Goal: Task Accomplishment & Management: Complete application form

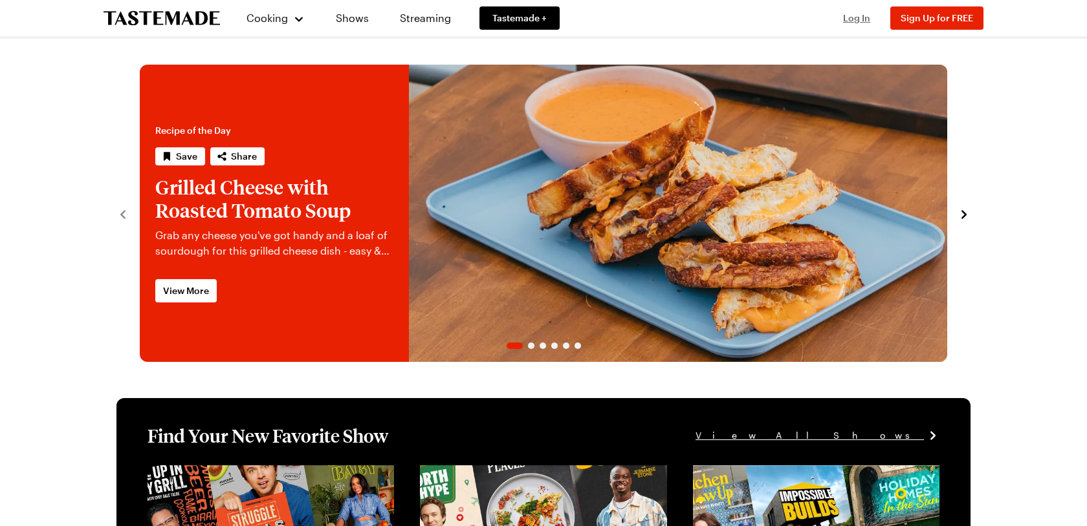
click at [858, 19] on span "Log In" at bounding box center [856, 17] width 27 height 11
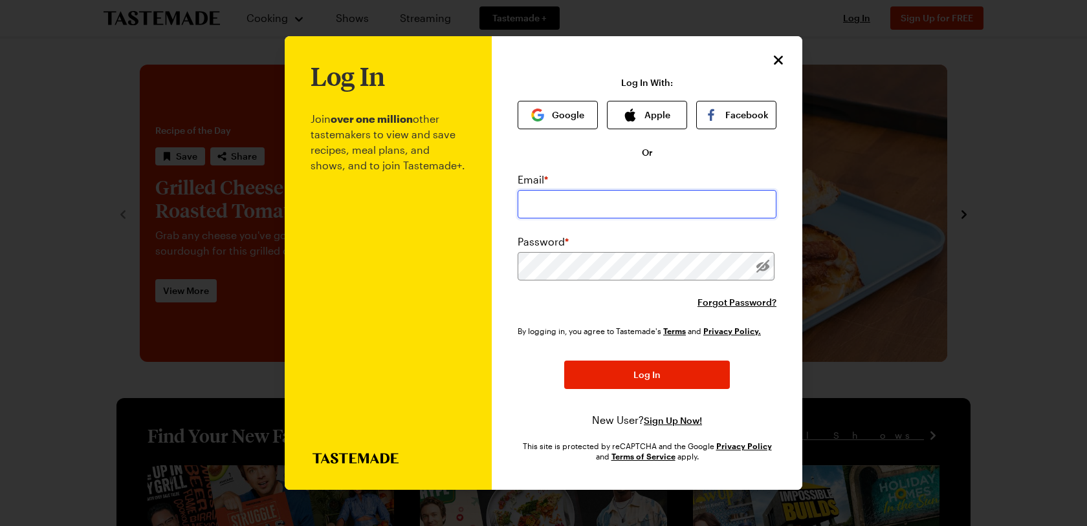
click at [614, 202] on input "email" at bounding box center [646, 204] width 259 height 28
type input "[PERSON_NAME][EMAIL_ADDRESS][PERSON_NAME][DOMAIN_NAME]"
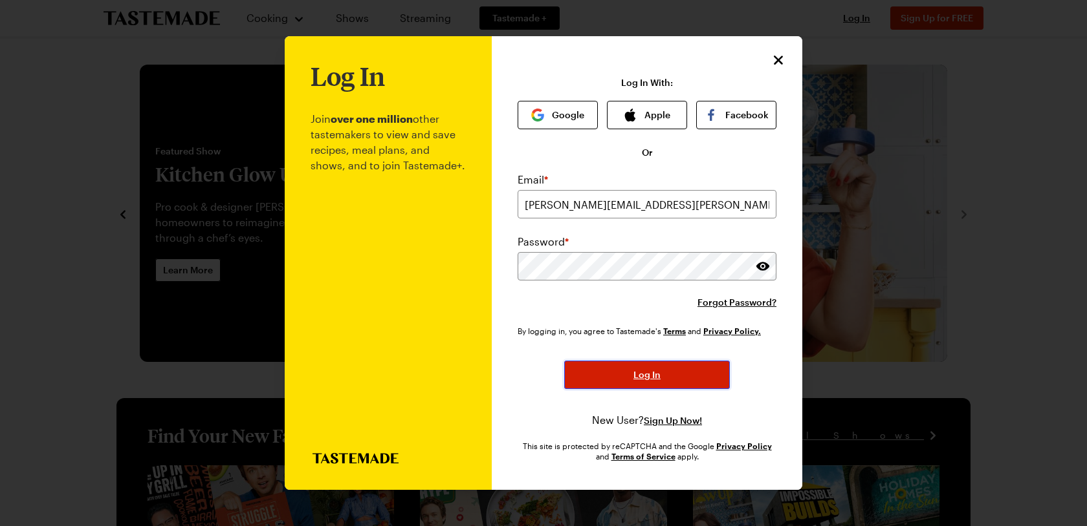
click at [666, 376] on button "Log In" at bounding box center [647, 375] width 166 height 28
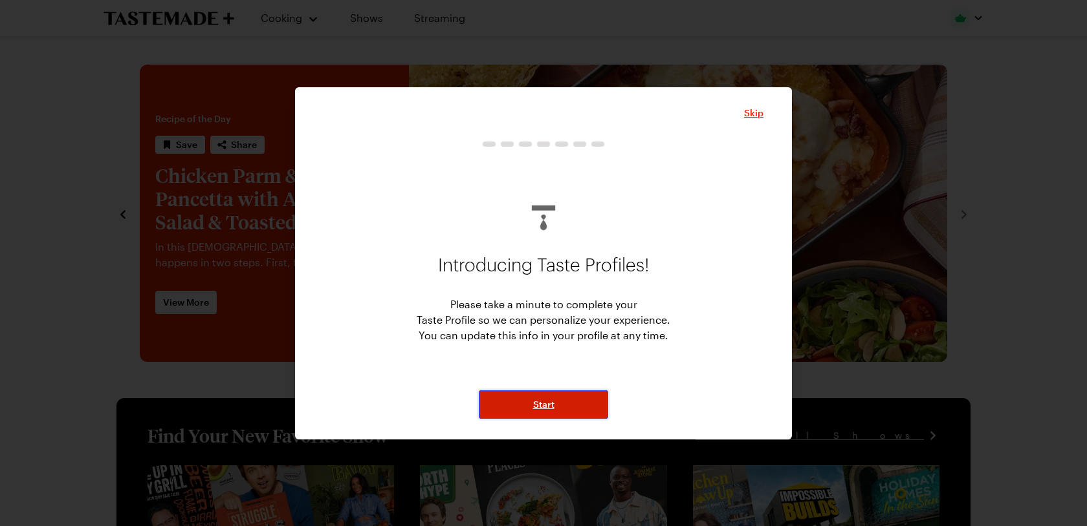
click at [539, 395] on button "Start" at bounding box center [543, 405] width 129 height 28
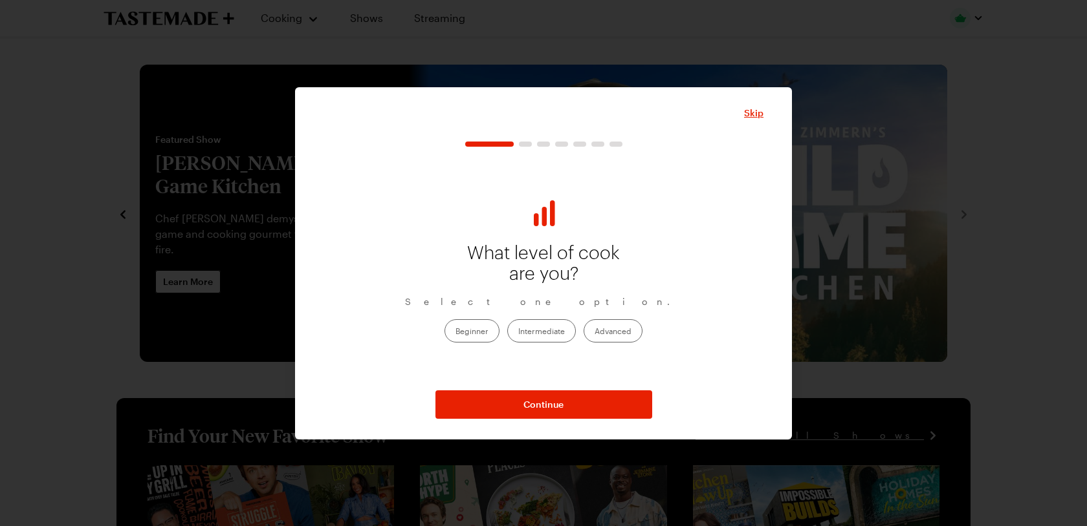
click at [475, 331] on label "Beginner" at bounding box center [471, 331] width 55 height 23
click at [455, 332] on input "Beginner" at bounding box center [455, 332] width 0 height 0
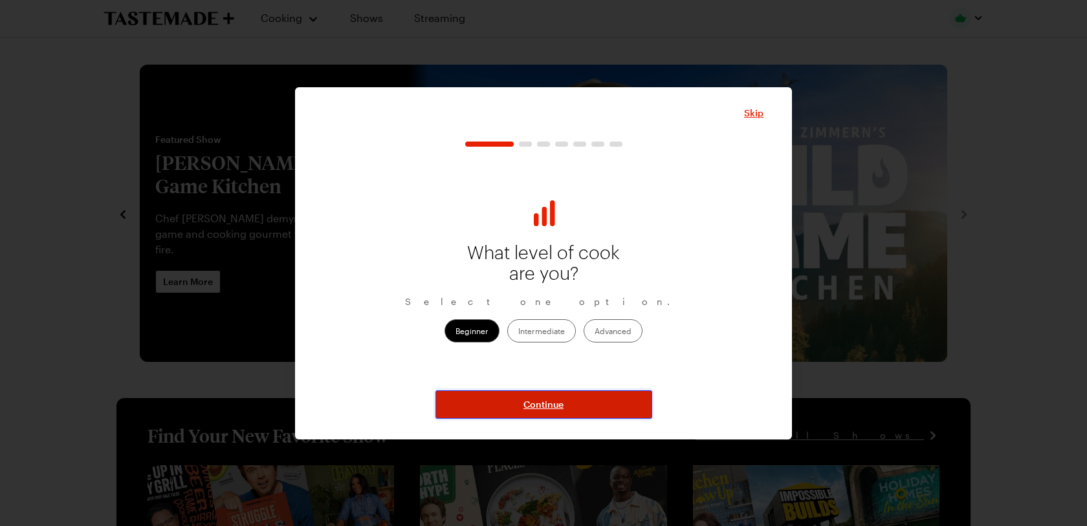
click at [575, 403] on button "Continue" at bounding box center [543, 405] width 217 height 28
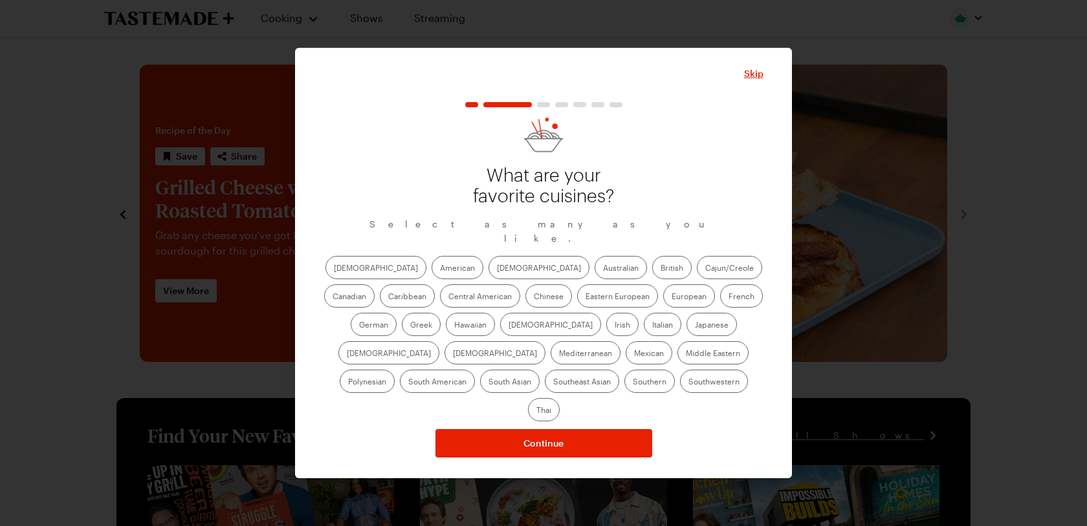
click at [697, 275] on label "Cajun/Creole" at bounding box center [729, 267] width 65 height 23
click at [705, 269] on input "Cajun/Creole" at bounding box center [705, 269] width 0 height 0
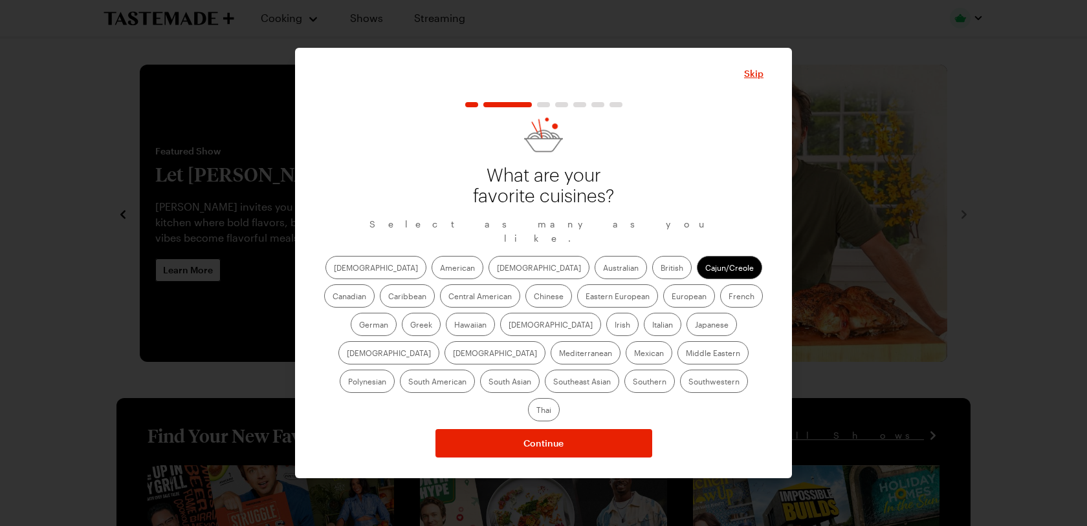
click at [440, 313] on label "Greek" at bounding box center [421, 324] width 39 height 23
click at [410, 326] on input "Greek" at bounding box center [410, 326] width 0 height 0
click at [644, 329] on label "Italian" at bounding box center [663, 324] width 38 height 23
click at [652, 326] on input "Italian" at bounding box center [652, 326] width 0 height 0
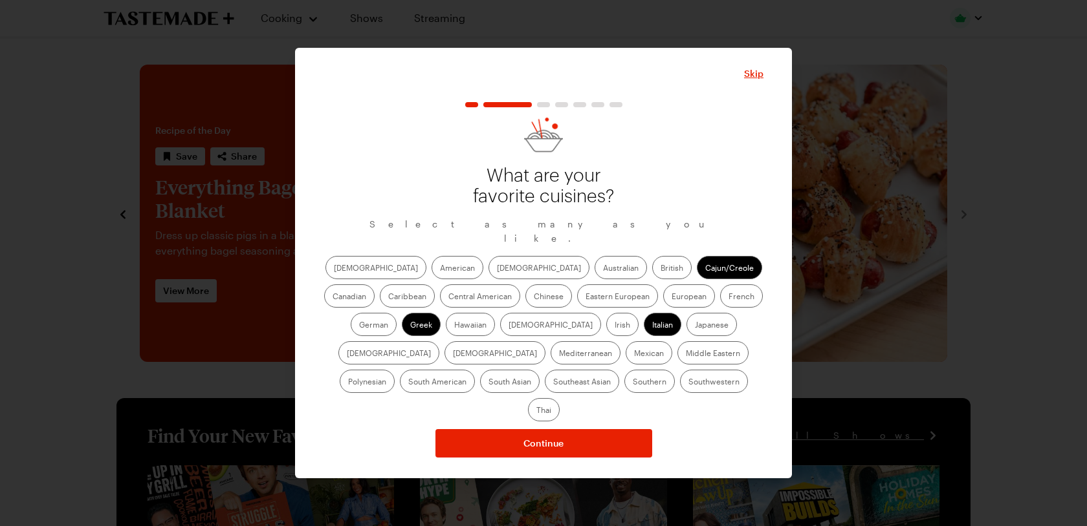
click at [620, 341] on label "Mediterranean" at bounding box center [585, 352] width 70 height 23
click at [559, 354] on input "Mediterranean" at bounding box center [559, 354] width 0 height 0
click at [624, 391] on label "Southern" at bounding box center [649, 381] width 50 height 23
click at [633, 383] on input "Southern" at bounding box center [633, 383] width 0 height 0
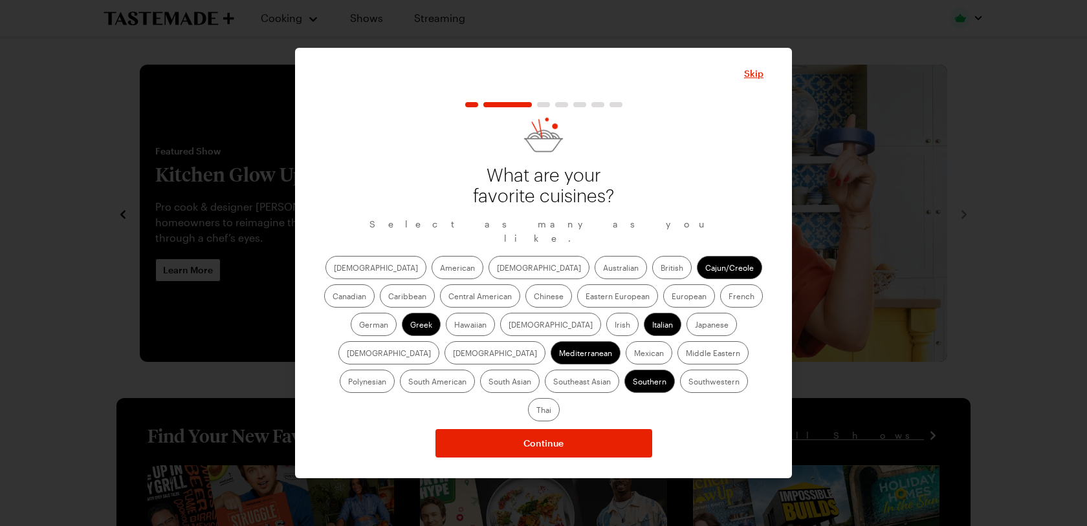
click at [625, 360] on label "Mexican" at bounding box center [648, 352] width 47 height 23
click at [634, 354] on input "Mexican" at bounding box center [634, 354] width 0 height 0
click at [431, 269] on label "American" at bounding box center [457, 267] width 52 height 23
click at [440, 269] on input "American" at bounding box center [440, 269] width 0 height 0
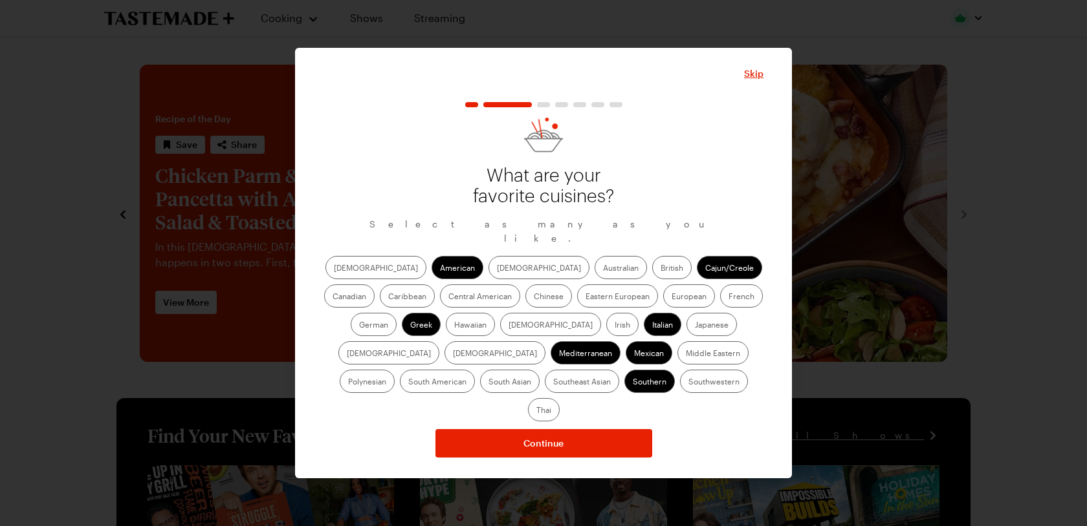
click at [488, 277] on label "[DEMOGRAPHIC_DATA]" at bounding box center [538, 267] width 101 height 23
click at [497, 269] on input "[DEMOGRAPHIC_DATA]" at bounding box center [497, 269] width 0 height 0
click at [374, 285] on label "Canadian" at bounding box center [349, 296] width 50 height 23
click at [332, 298] on input "Canadian" at bounding box center [332, 298] width 0 height 0
click at [435, 285] on label "Caribbean" at bounding box center [407, 296] width 55 height 23
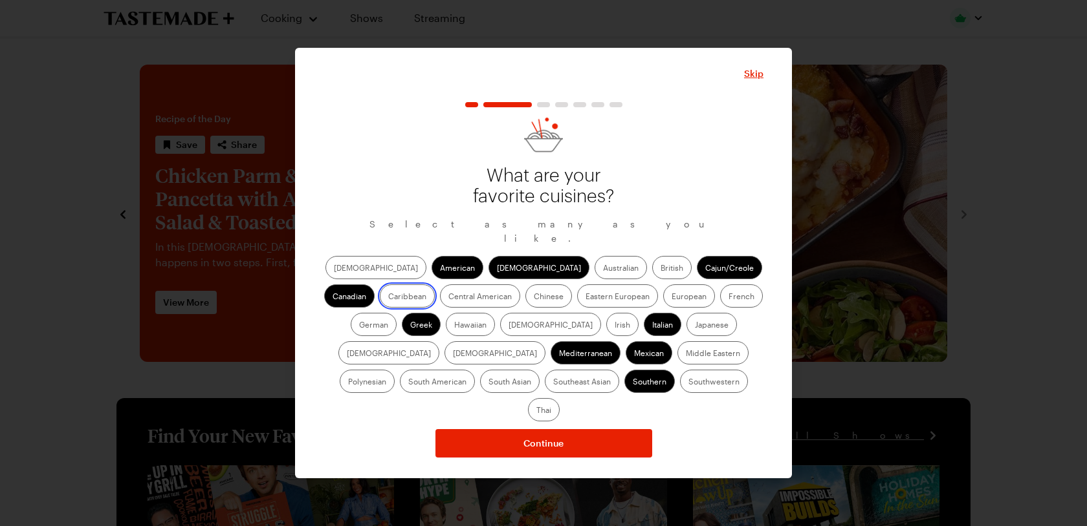
click at [388, 298] on input "Caribbean" at bounding box center [388, 298] width 0 height 0
click at [720, 296] on label "French" at bounding box center [741, 296] width 43 height 23
click at [728, 298] on input "French" at bounding box center [728, 298] width 0 height 0
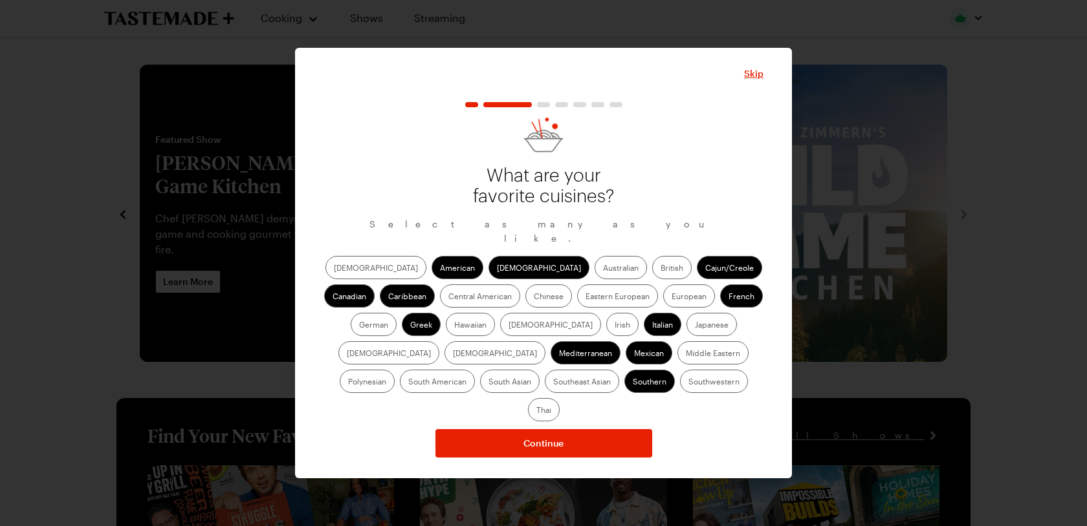
click at [663, 305] on label "European" at bounding box center [689, 296] width 52 height 23
click at [671, 298] on input "European" at bounding box center [671, 298] width 0 height 0
click at [525, 308] on label "Chinese" at bounding box center [548, 296] width 47 height 23
click at [534, 298] on input "Chinese" at bounding box center [534, 298] width 0 height 0
click at [440, 306] on label "Central American" at bounding box center [480, 296] width 80 height 23
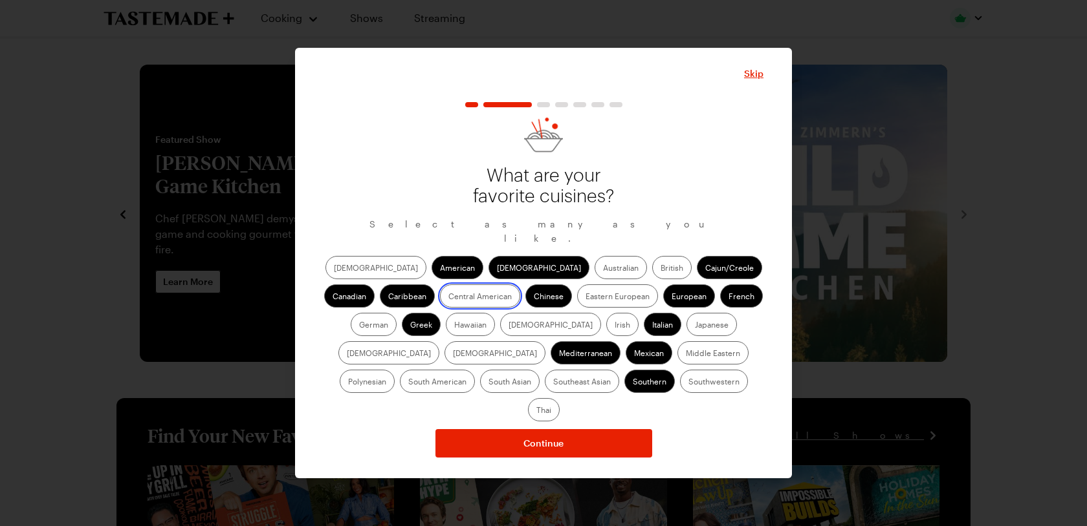
click at [448, 298] on American "Central American" at bounding box center [448, 298] width 0 height 0
click at [500, 332] on label "[DEMOGRAPHIC_DATA]" at bounding box center [550, 324] width 101 height 23
click at [508, 326] on input "[DEMOGRAPHIC_DATA]" at bounding box center [508, 326] width 0 height 0
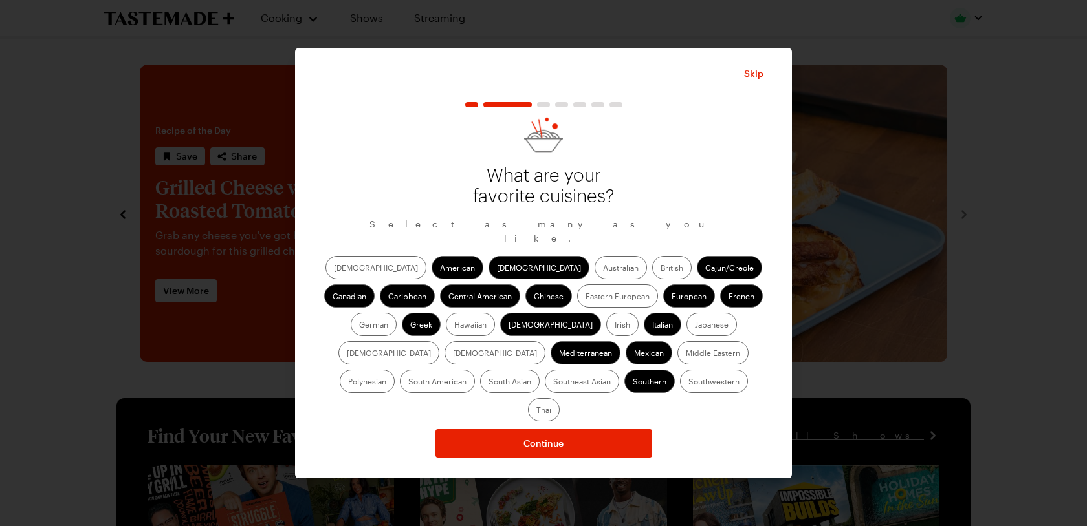
click at [686, 336] on label "Japanese" at bounding box center [711, 324] width 50 height 23
click at [695, 326] on input "Japanese" at bounding box center [695, 326] width 0 height 0
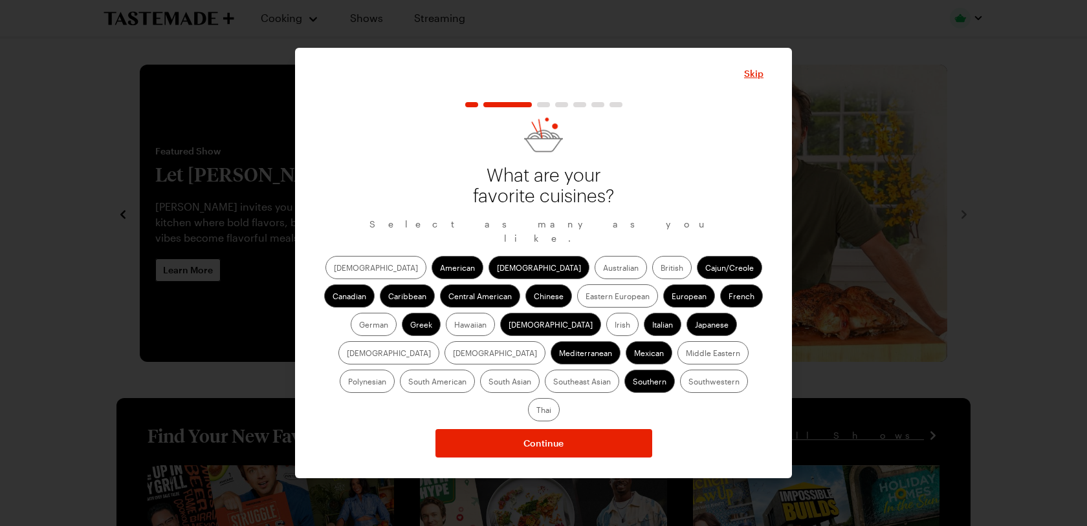
click at [594, 275] on label "Australian" at bounding box center [620, 267] width 52 height 23
click at [603, 269] on input "Australian" at bounding box center [603, 269] width 0 height 0
click at [652, 277] on label "British" at bounding box center [671, 267] width 39 height 23
click at [660, 269] on input "British" at bounding box center [660, 269] width 0 height 0
click at [577, 300] on label "Eastern European" at bounding box center [617, 296] width 81 height 23
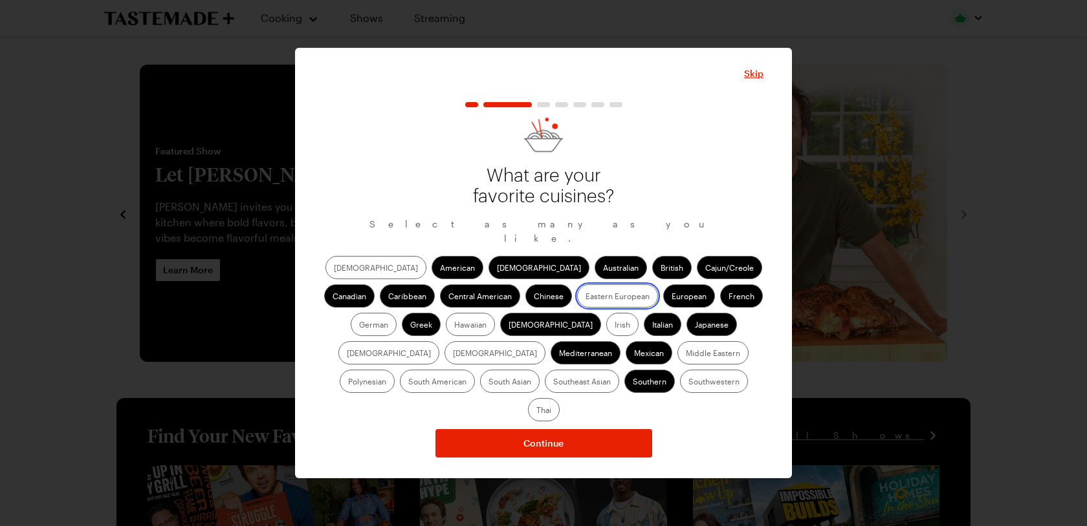
click at [585, 298] on European "Eastern European" at bounding box center [585, 298] width 0 height 0
click at [351, 271] on label "[DEMOGRAPHIC_DATA]" at bounding box center [375, 267] width 101 height 23
click at [334, 269] on input "[DEMOGRAPHIC_DATA]" at bounding box center [334, 269] width 0 height 0
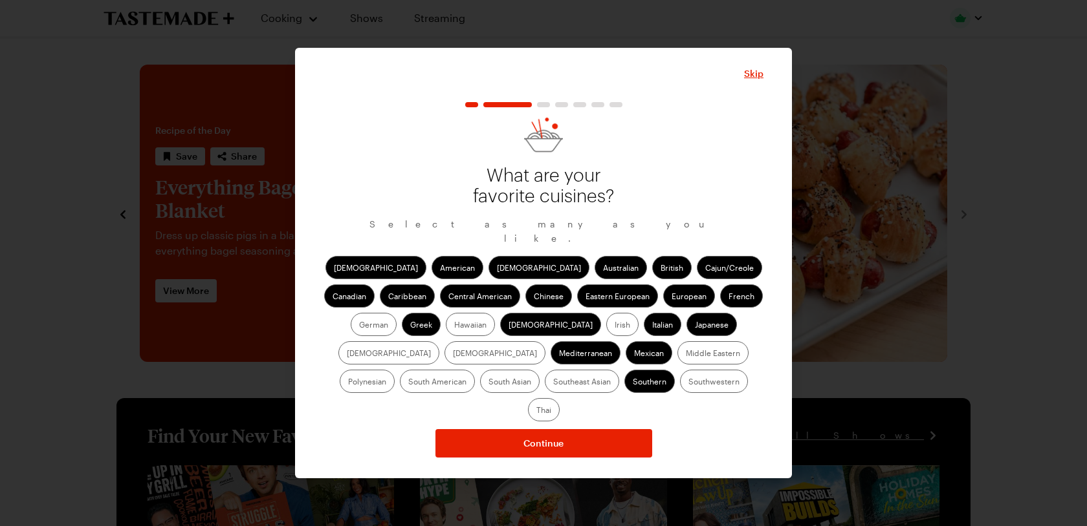
click at [446, 329] on label "Hawaiian" at bounding box center [470, 324] width 49 height 23
click at [454, 326] on input "Hawaiian" at bounding box center [454, 326] width 0 height 0
click at [606, 329] on label "Irish" at bounding box center [622, 324] width 32 height 23
click at [614, 326] on input "Irish" at bounding box center [614, 326] width 0 height 0
click at [439, 341] on label "[DEMOGRAPHIC_DATA]" at bounding box center [388, 352] width 101 height 23
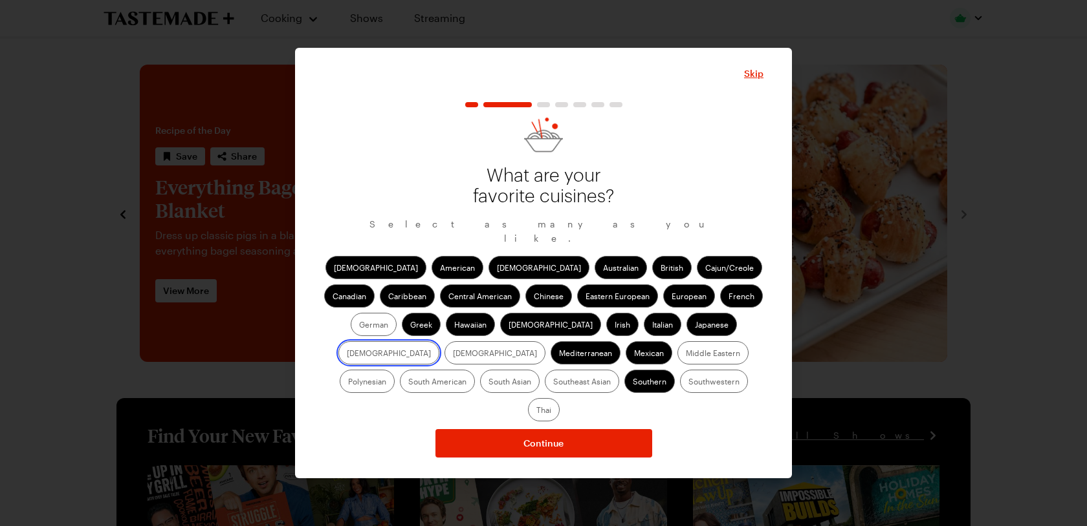
click at [347, 354] on input "[DEMOGRAPHIC_DATA]" at bounding box center [347, 354] width 0 height 0
click at [545, 341] on label "[DEMOGRAPHIC_DATA]" at bounding box center [494, 352] width 101 height 23
click at [453, 354] on input "[DEMOGRAPHIC_DATA]" at bounding box center [453, 354] width 0 height 0
click at [396, 313] on label "German" at bounding box center [374, 324] width 46 height 23
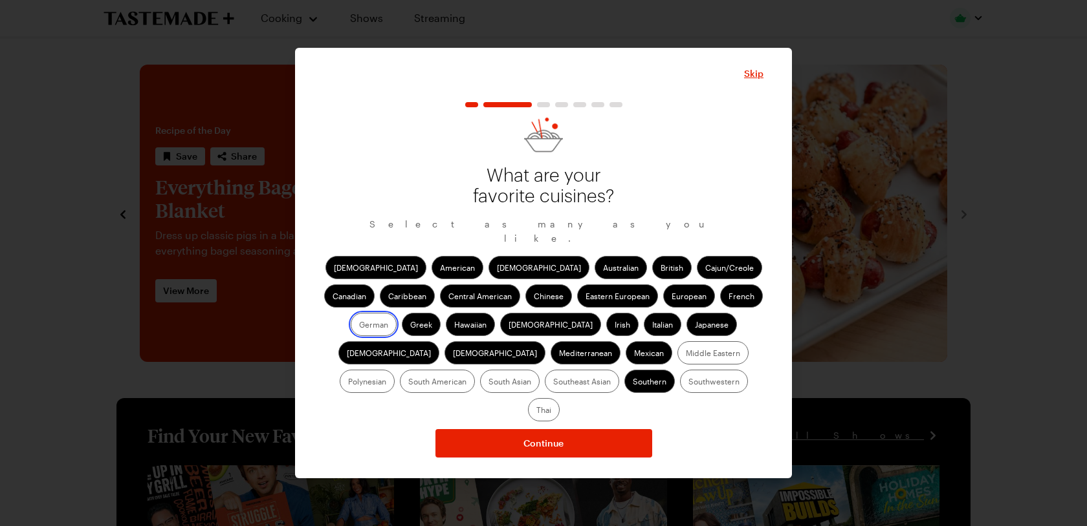
click at [359, 326] on input "German" at bounding box center [359, 326] width 0 height 0
click at [619, 370] on label "Southeast Asian" at bounding box center [582, 381] width 74 height 23
click at [553, 383] on Asian "Southeast Asian" at bounding box center [553, 383] width 0 height 0
click at [539, 370] on label "South Asian" at bounding box center [510, 381] width 60 height 23
click at [488, 383] on Asian "South Asian" at bounding box center [488, 383] width 0 height 0
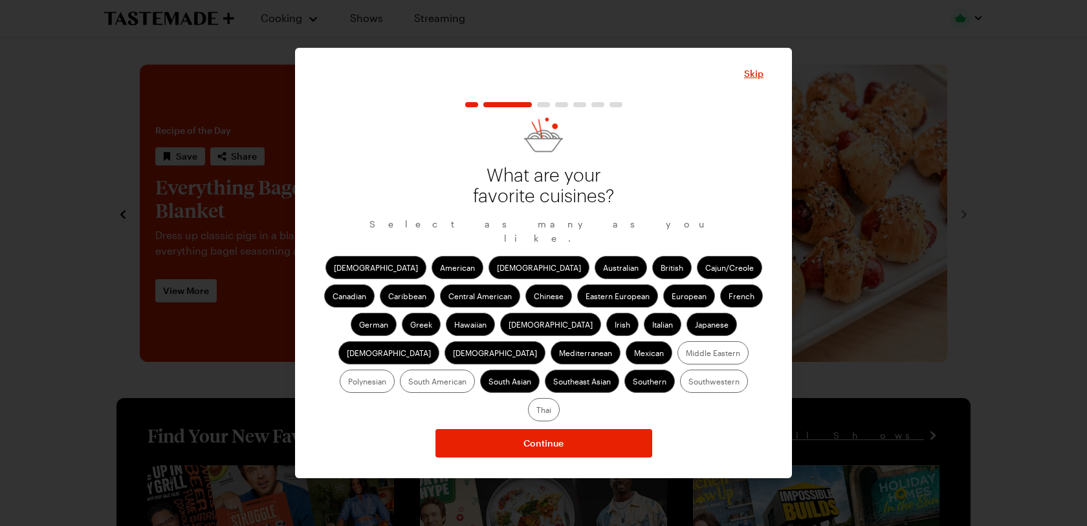
click at [559, 398] on label "Thai" at bounding box center [544, 409] width 32 height 23
click at [536, 411] on input "Thai" at bounding box center [536, 411] width 0 height 0
click at [680, 388] on label "Southwestern" at bounding box center [714, 381] width 68 height 23
click at [688, 383] on input "Southwestern" at bounding box center [688, 383] width 0 height 0
click at [475, 370] on label "South American" at bounding box center [437, 381] width 75 height 23
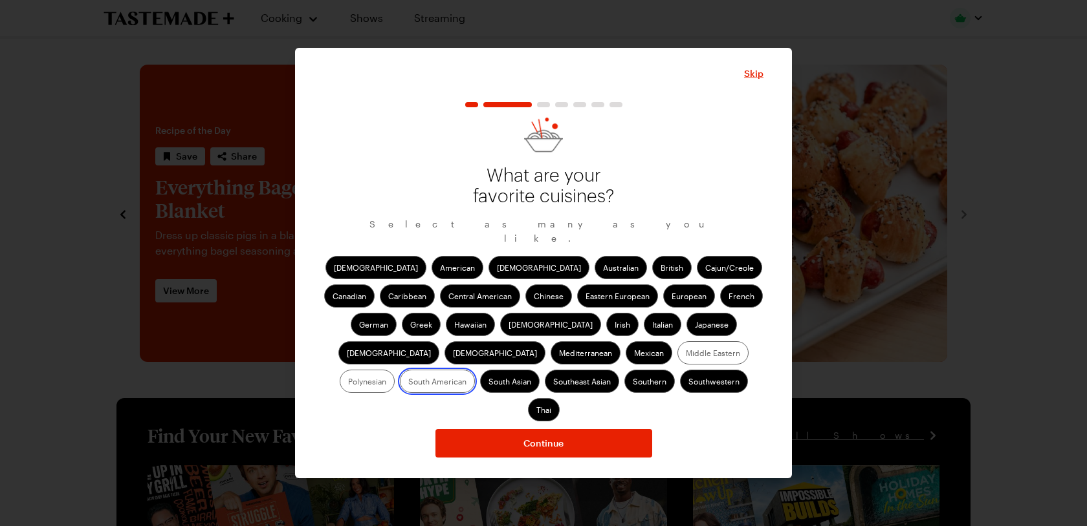
click at [408, 383] on American "South American" at bounding box center [408, 383] width 0 height 0
click at [395, 370] on label "Polynesian" at bounding box center [367, 381] width 55 height 23
click at [348, 383] on input "Polynesian" at bounding box center [348, 383] width 0 height 0
click at [677, 353] on label "Middle Eastern" at bounding box center [712, 352] width 71 height 23
click at [686, 354] on Eastern "Middle Eastern" at bounding box center [686, 354] width 0 height 0
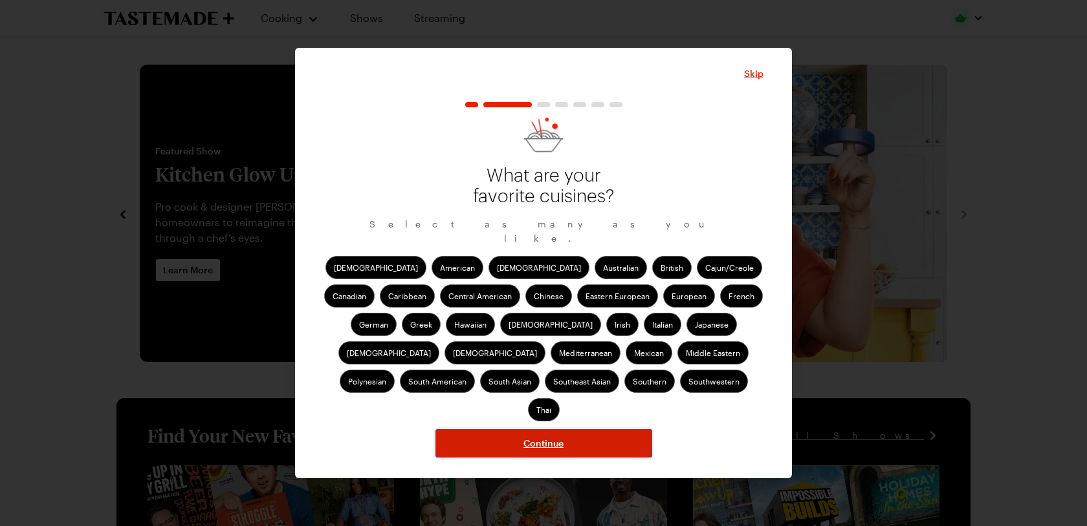
click at [566, 429] on button "Continue" at bounding box center [543, 443] width 217 height 28
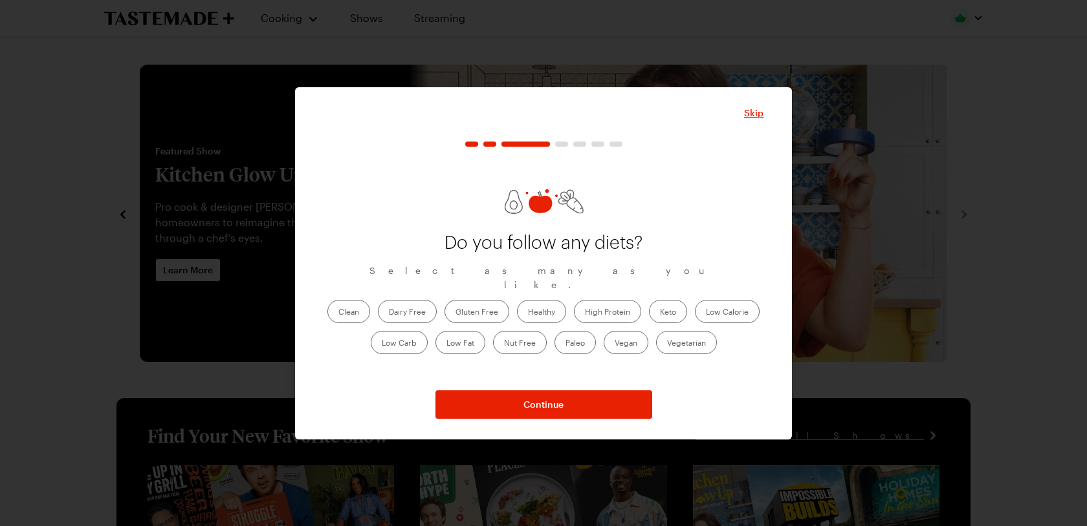
click at [340, 303] on label "Clean" at bounding box center [348, 311] width 43 height 23
click at [338, 313] on input "Clean" at bounding box center [338, 313] width 0 height 0
click at [548, 305] on label "Healthy" at bounding box center [541, 311] width 49 height 23
click at [528, 313] on input "Healthy" at bounding box center [528, 313] width 0 height 0
click at [600, 302] on label "High Protein" at bounding box center [607, 311] width 67 height 23
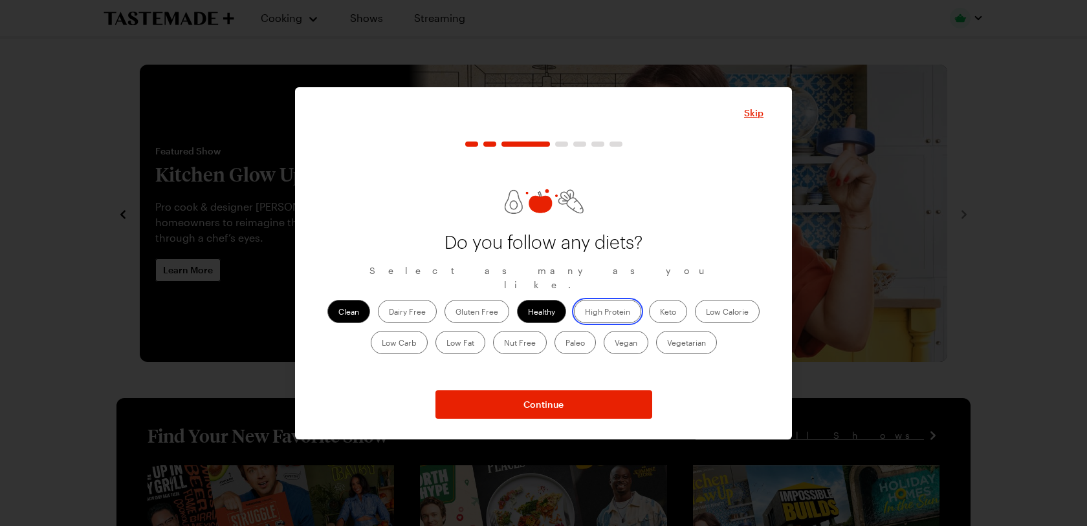
click at [585, 313] on Protein "High Protein" at bounding box center [585, 313] width 0 height 0
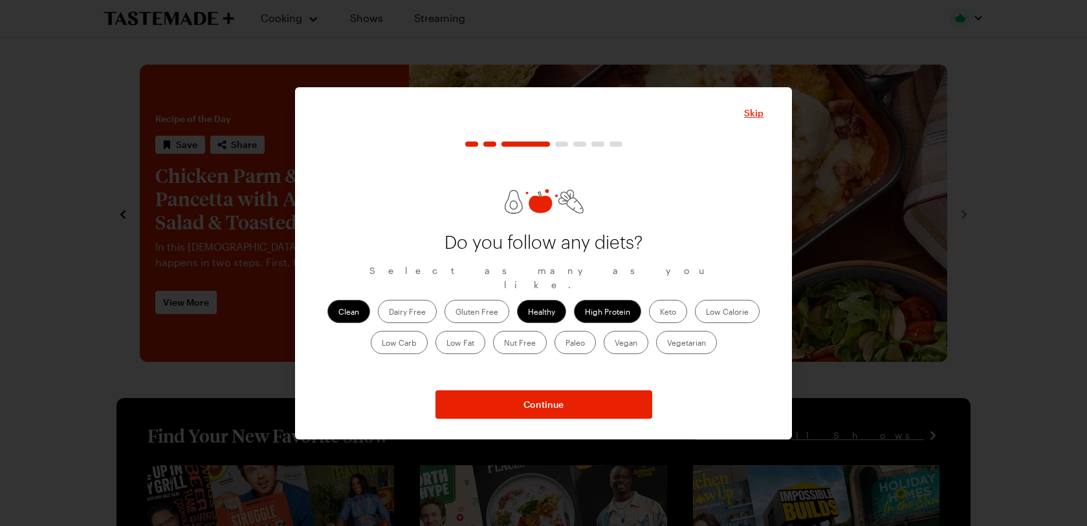
click at [735, 300] on label "Low Calorie" at bounding box center [727, 311] width 65 height 23
click at [706, 313] on Calorie "Low Calorie" at bounding box center [706, 313] width 0 height 0
click at [680, 337] on label "Vegetarian" at bounding box center [686, 342] width 61 height 23
click at [667, 344] on input "Vegetarian" at bounding box center [667, 344] width 0 height 0
click at [625, 339] on label "Vegan" at bounding box center [625, 342] width 45 height 23
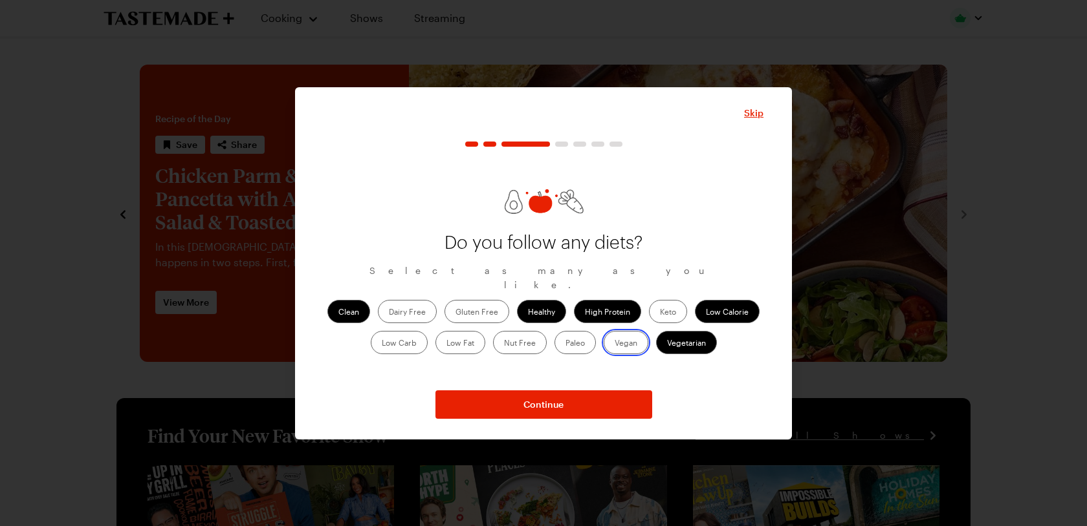
click at [614, 344] on input "Vegan" at bounding box center [614, 344] width 0 height 0
click at [570, 336] on label "Paleo" at bounding box center [574, 342] width 41 height 23
click at [565, 344] on input "Paleo" at bounding box center [565, 344] width 0 height 0
click at [525, 332] on label "Nut Free" at bounding box center [520, 342] width 54 height 23
click at [504, 344] on Free "Nut Free" at bounding box center [504, 344] width 0 height 0
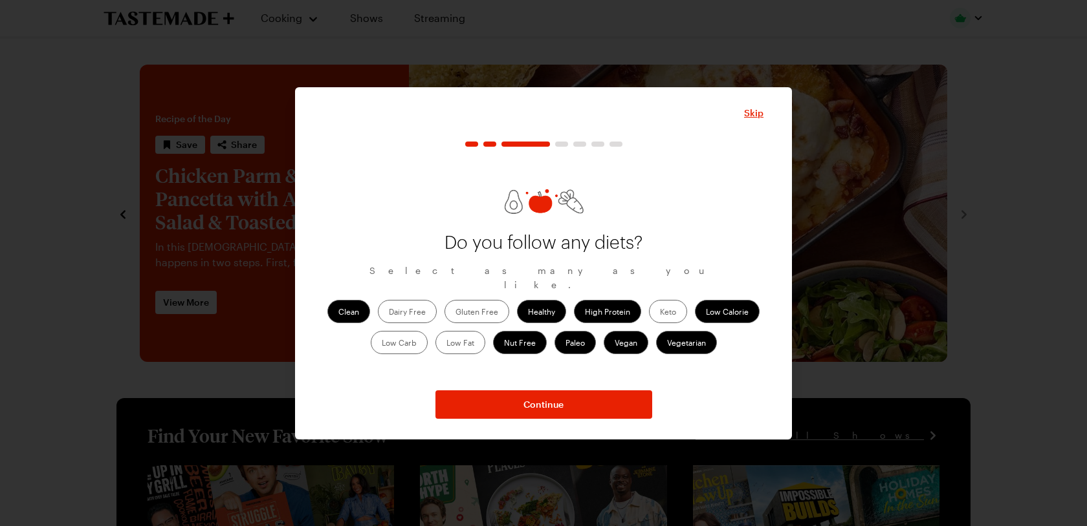
click at [468, 331] on label "Low Fat" at bounding box center [460, 342] width 50 height 23
click at [446, 344] on Fat "Low Fat" at bounding box center [446, 344] width 0 height 0
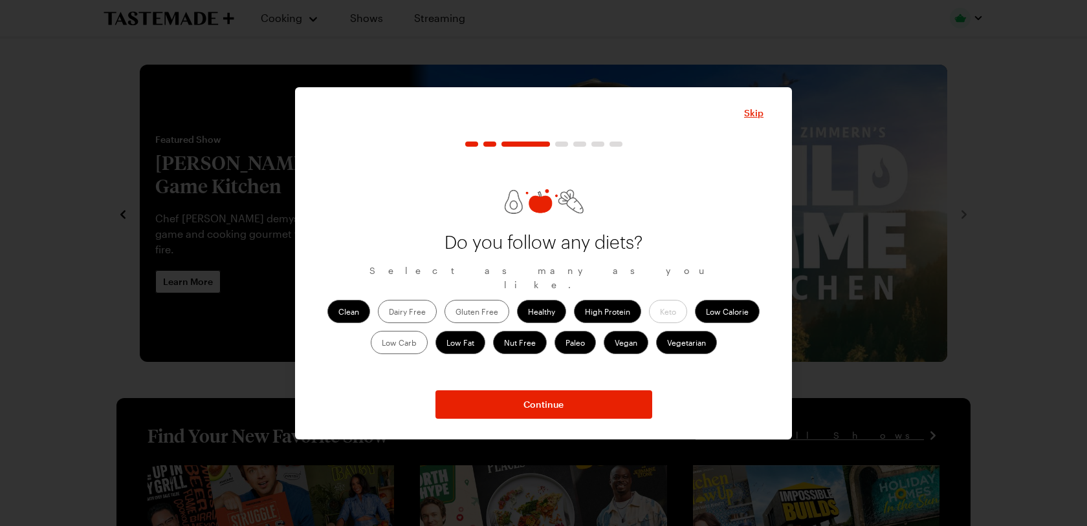
click at [407, 335] on label "Low Carb" at bounding box center [399, 342] width 57 height 23
click at [382, 344] on Carb "Low Carb" at bounding box center [382, 344] width 0 height 0
click at [478, 310] on label "Gluten Free" at bounding box center [476, 311] width 65 height 23
click at [455, 313] on Free "Gluten Free" at bounding box center [455, 313] width 0 height 0
click at [420, 303] on label "Dairy Free" at bounding box center [407, 311] width 59 height 23
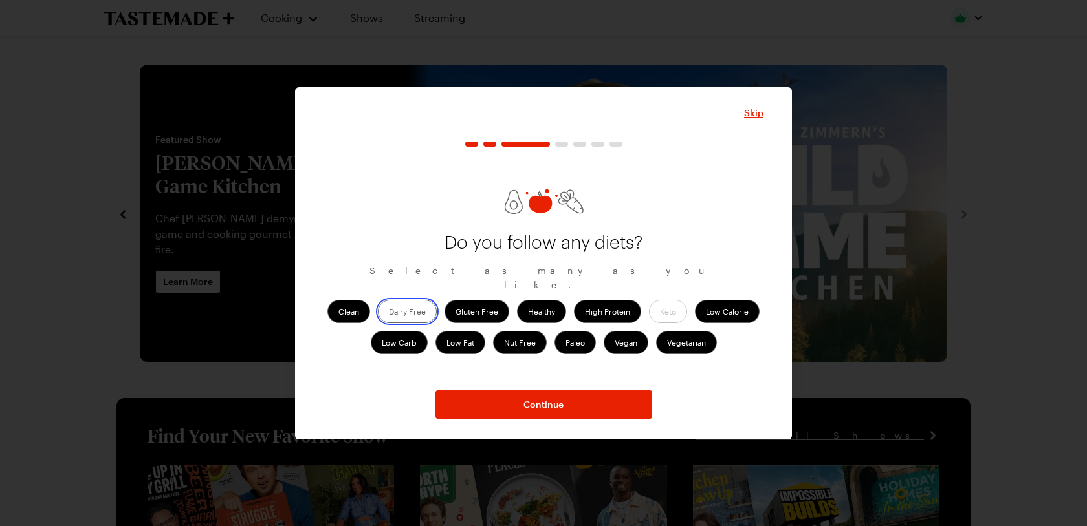
click at [389, 313] on Free "Dairy Free" at bounding box center [389, 313] width 0 height 0
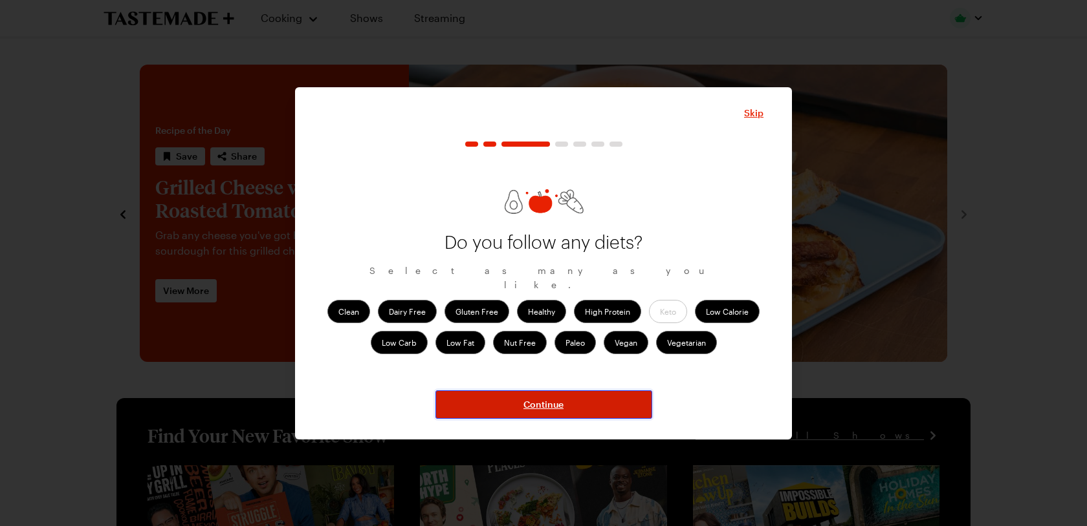
click at [557, 409] on span "Continue" at bounding box center [543, 404] width 40 height 13
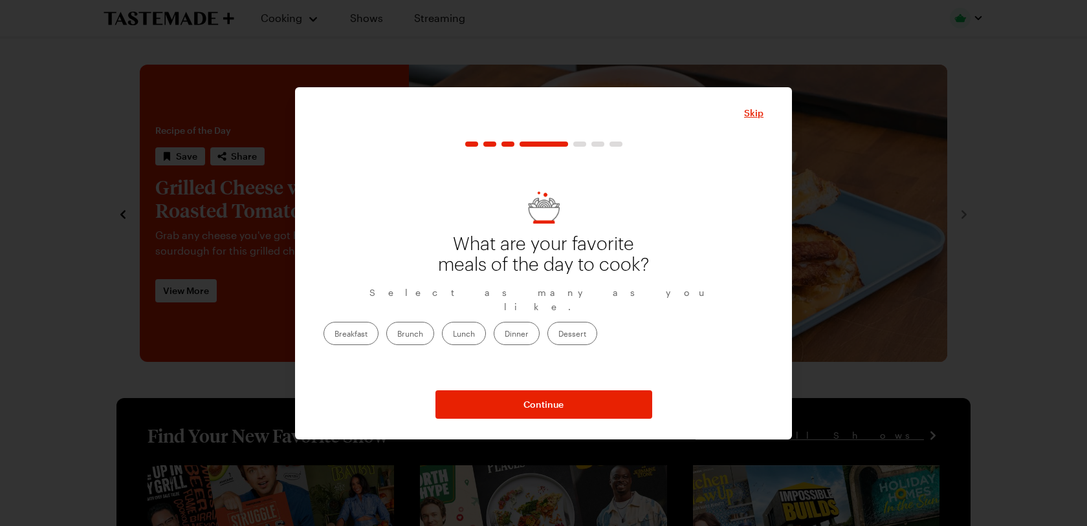
click at [378, 327] on label "Breakfast" at bounding box center [350, 333] width 55 height 23
click at [334, 335] on input "Breakfast" at bounding box center [334, 335] width 0 height 0
click at [434, 330] on label "Brunch" at bounding box center [410, 333] width 48 height 23
click at [397, 335] on input "Brunch" at bounding box center [397, 335] width 0 height 0
click at [486, 327] on label "Lunch" at bounding box center [464, 333] width 44 height 23
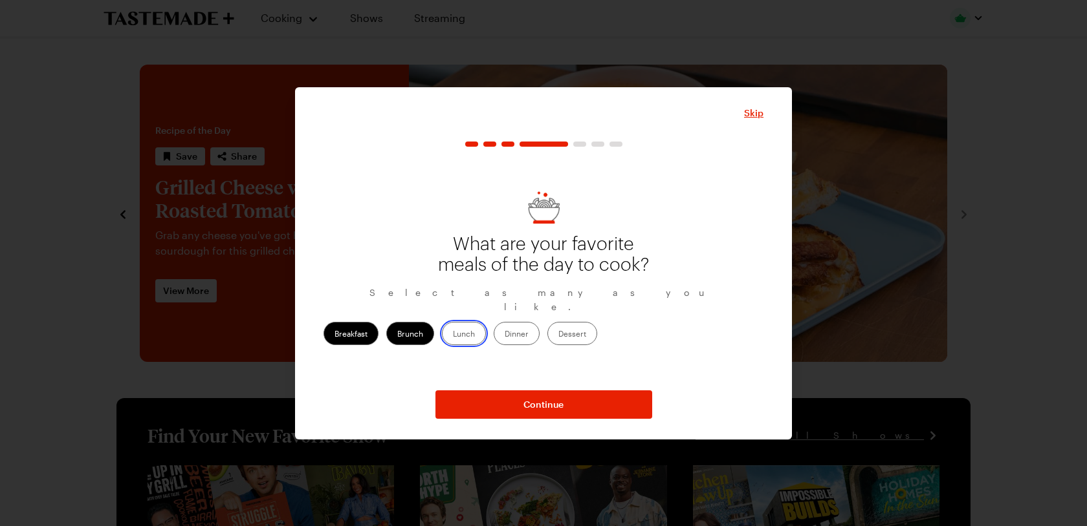
click at [453, 335] on input "Lunch" at bounding box center [453, 335] width 0 height 0
click at [539, 327] on label "Dinner" at bounding box center [516, 333] width 46 height 23
click at [504, 335] on input "Dinner" at bounding box center [504, 335] width 0 height 0
click at [597, 327] on label "Dessert" at bounding box center [572, 333] width 50 height 23
click at [558, 335] on input "Dessert" at bounding box center [558, 335] width 0 height 0
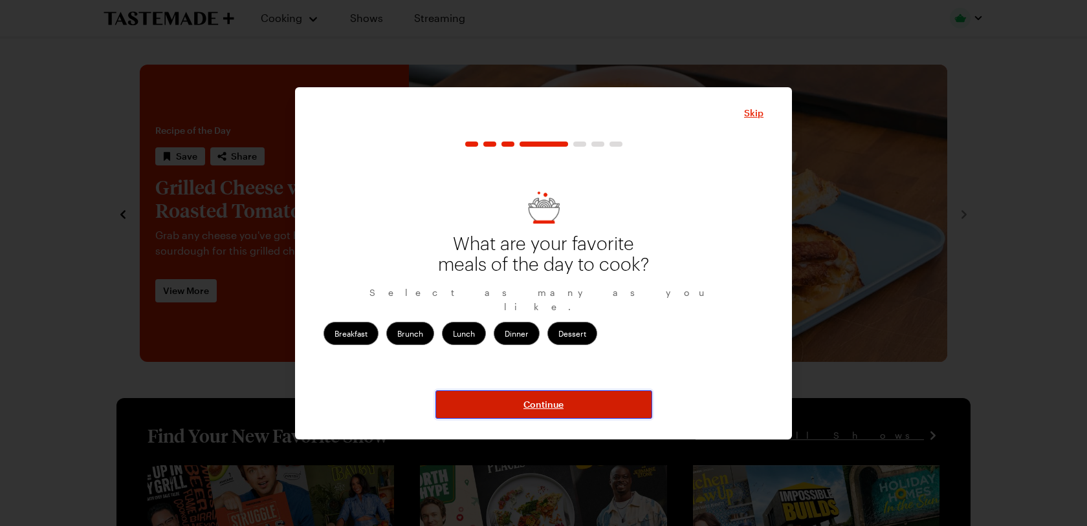
click at [585, 395] on button "Continue" at bounding box center [543, 405] width 217 height 28
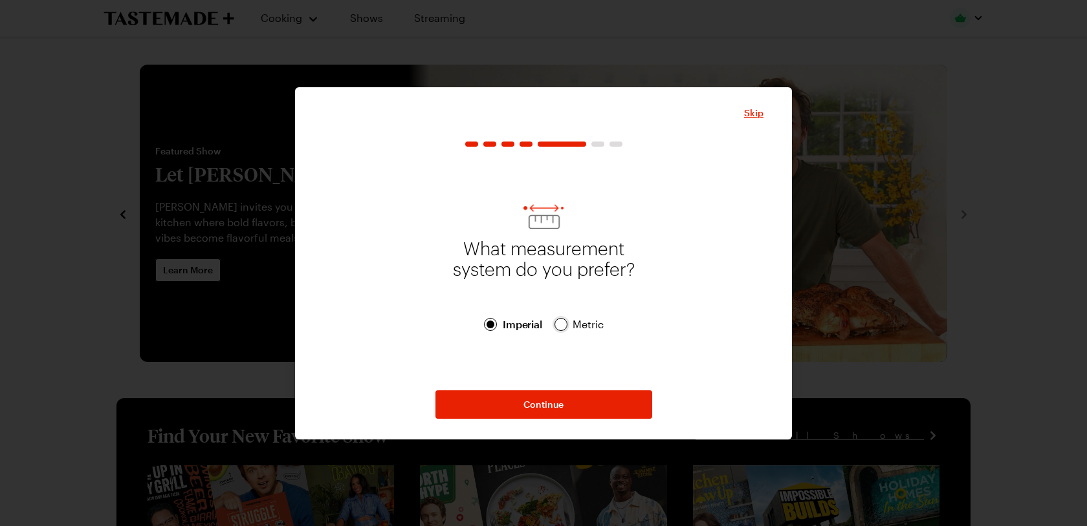
click at [564, 327] on div at bounding box center [560, 324] width 13 height 13
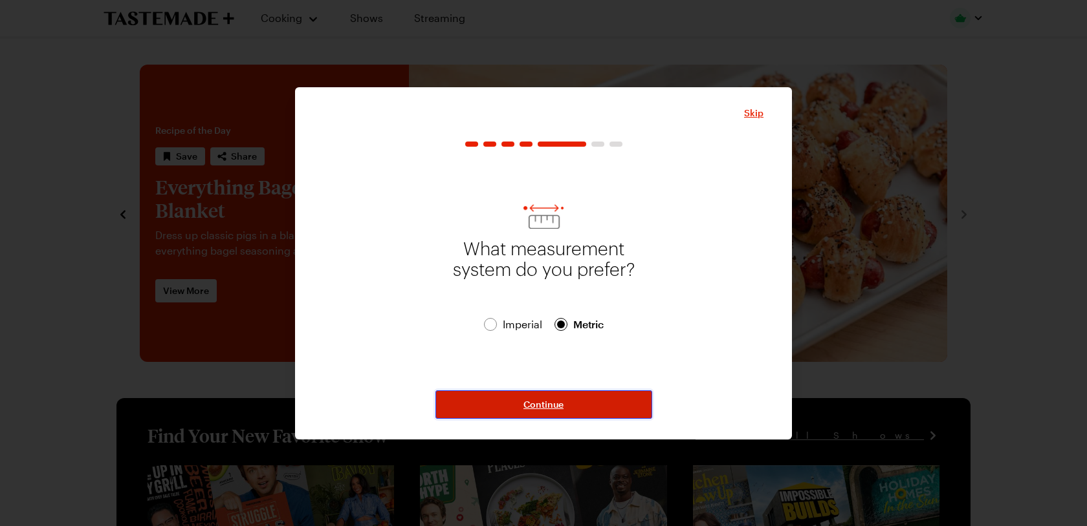
click at [557, 405] on span "Continue" at bounding box center [543, 404] width 40 height 13
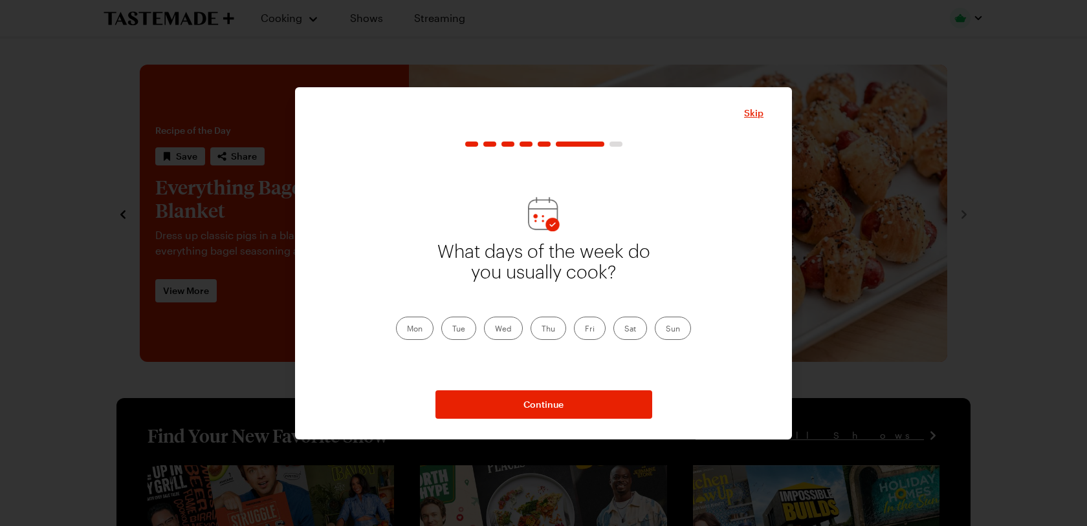
click at [423, 332] on label "Mon" at bounding box center [415, 328] width 38 height 23
click at [407, 330] on input "Mon" at bounding box center [407, 330] width 0 height 0
click at [503, 330] on label "Wed" at bounding box center [503, 328] width 39 height 23
click at [495, 330] on input "Wed" at bounding box center [495, 330] width 0 height 0
click at [471, 327] on label "Tue" at bounding box center [458, 328] width 35 height 23
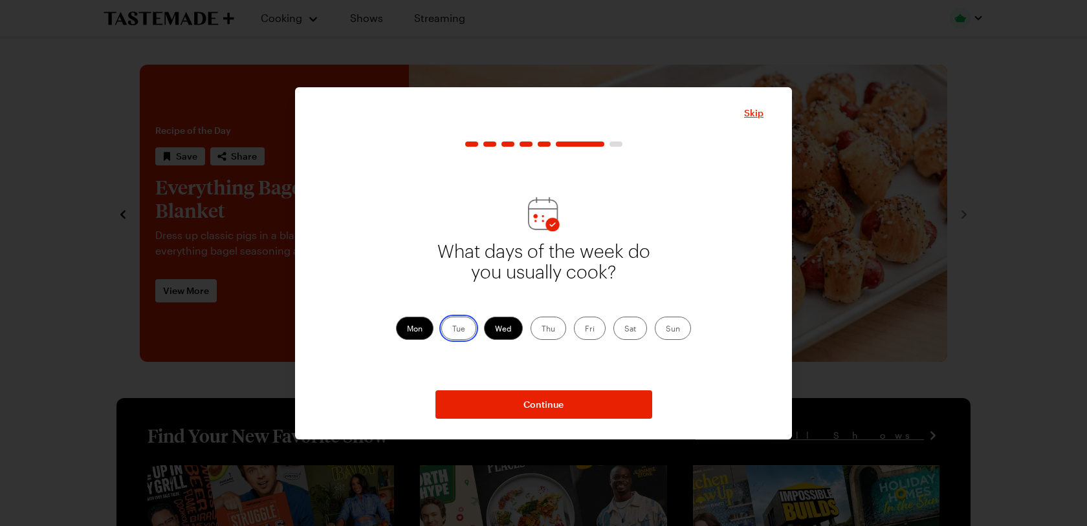
click at [452, 330] on input "Tue" at bounding box center [452, 330] width 0 height 0
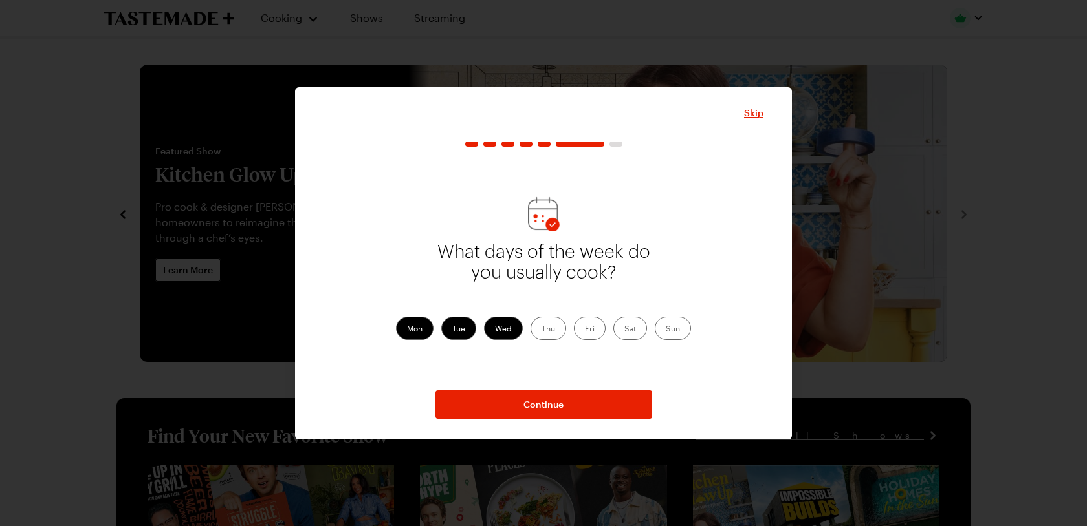
click at [551, 332] on label "Thu" at bounding box center [548, 328] width 36 height 23
click at [541, 330] on input "Thu" at bounding box center [541, 330] width 0 height 0
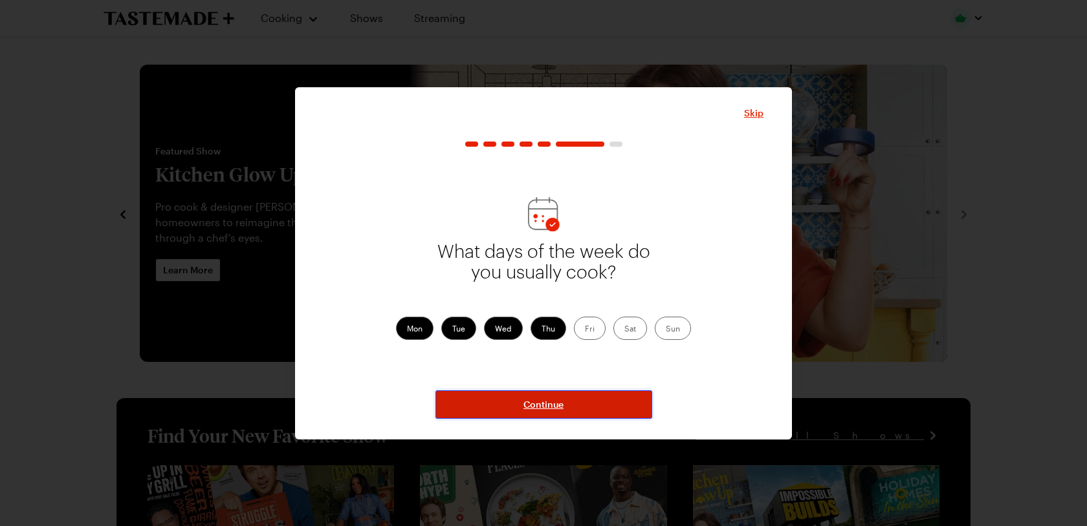
click at [565, 406] on button "Continue" at bounding box center [543, 405] width 217 height 28
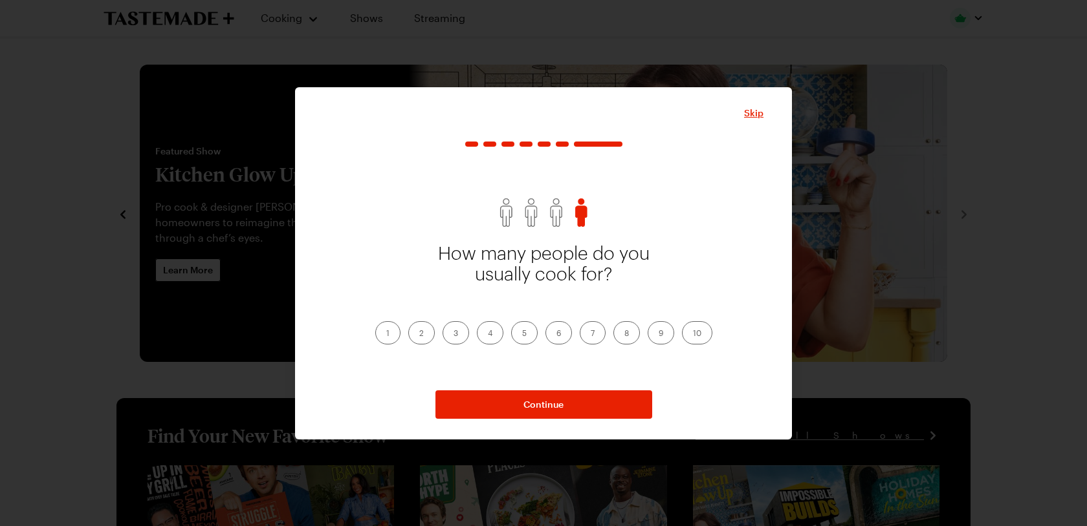
click at [458, 332] on label "3" at bounding box center [455, 332] width 27 height 23
click at [453, 334] on input "3" at bounding box center [453, 334] width 0 height 0
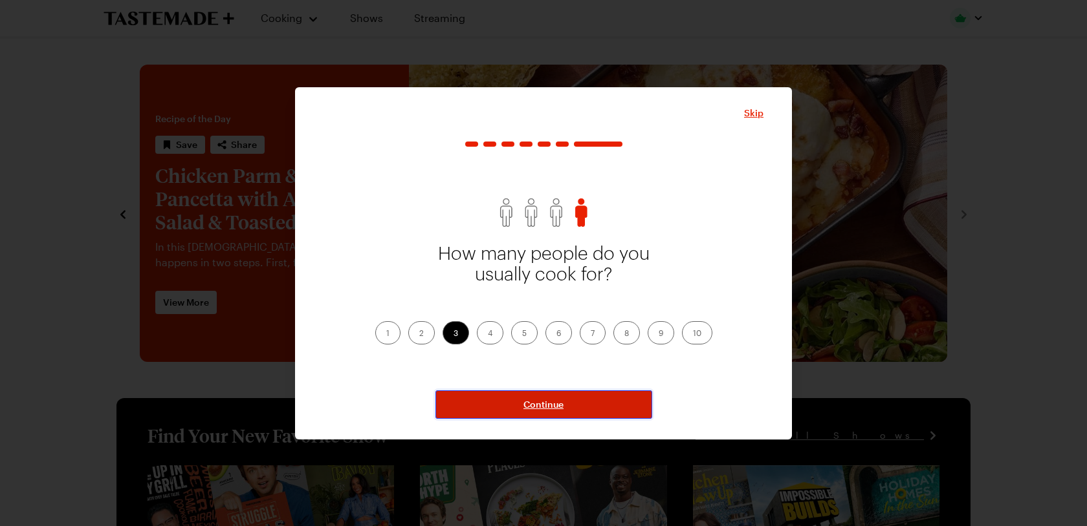
click at [550, 400] on span "Continue" at bounding box center [543, 404] width 40 height 13
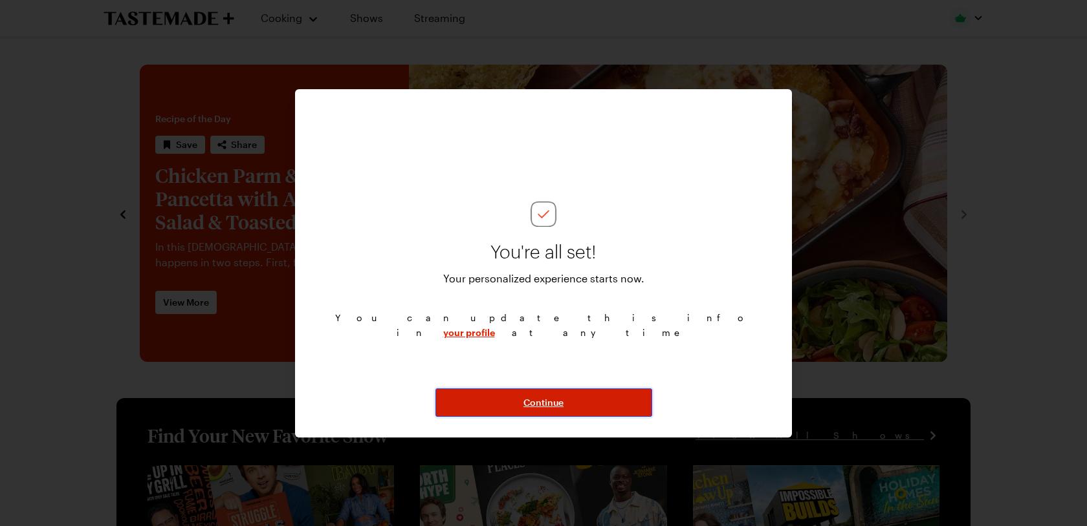
click at [550, 404] on span "Continue" at bounding box center [543, 402] width 40 height 13
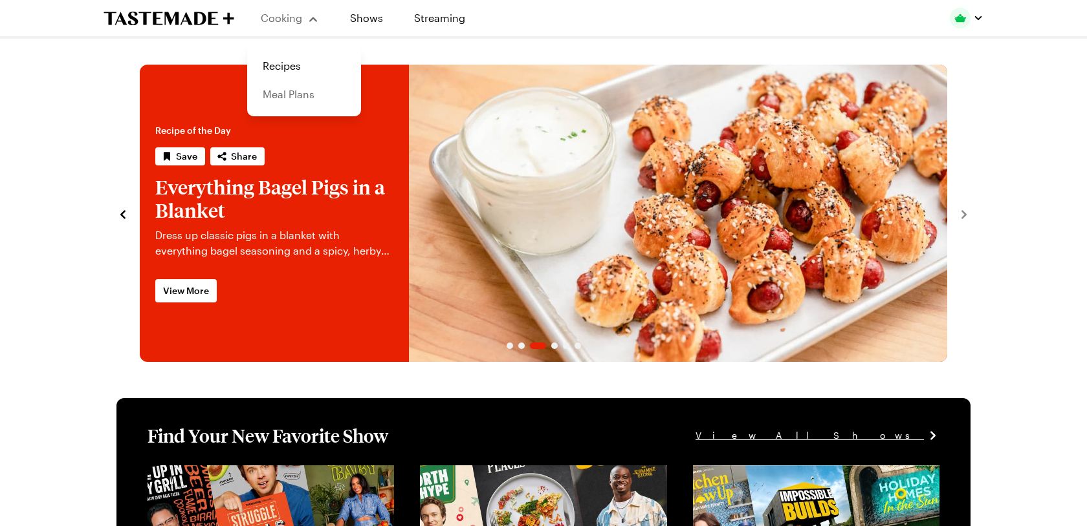
click at [298, 94] on link "Meal Plans" at bounding box center [304, 94] width 98 height 28
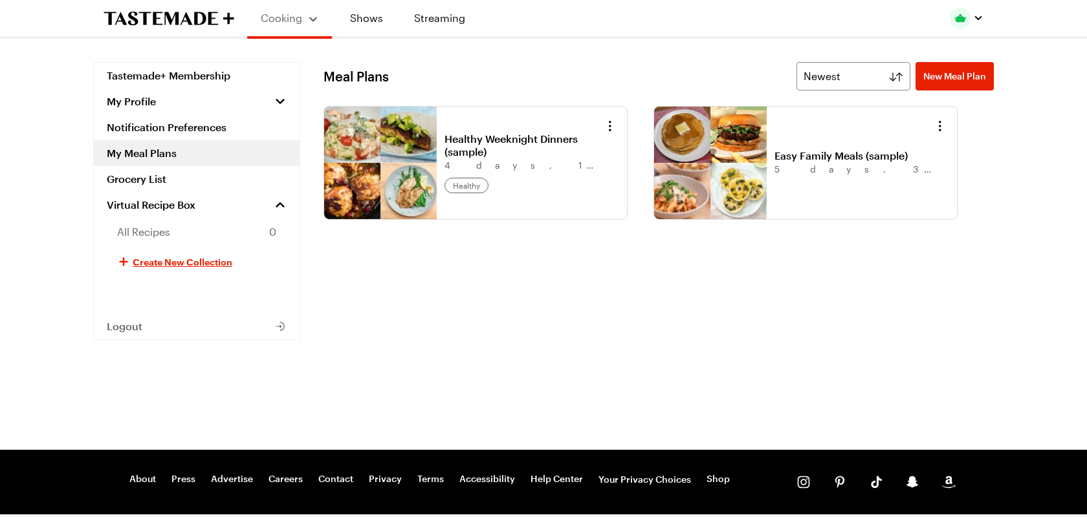
click at [166, 163] on link "My Meal Plans" at bounding box center [197, 153] width 206 height 26
click at [197, 72] on link "Tastemade+ Membership" at bounding box center [197, 76] width 206 height 26
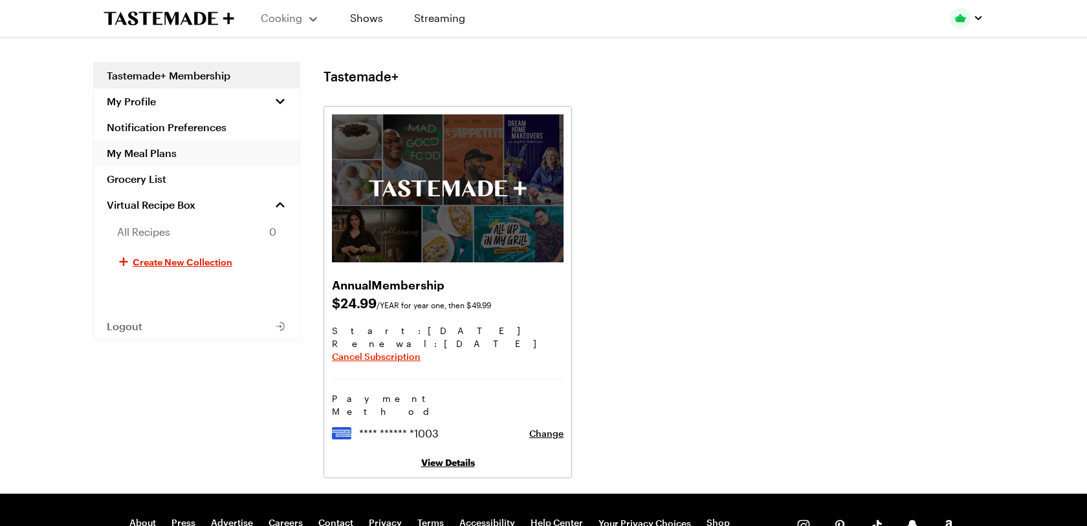
click at [161, 158] on link "My Meal Plans" at bounding box center [197, 153] width 206 height 26
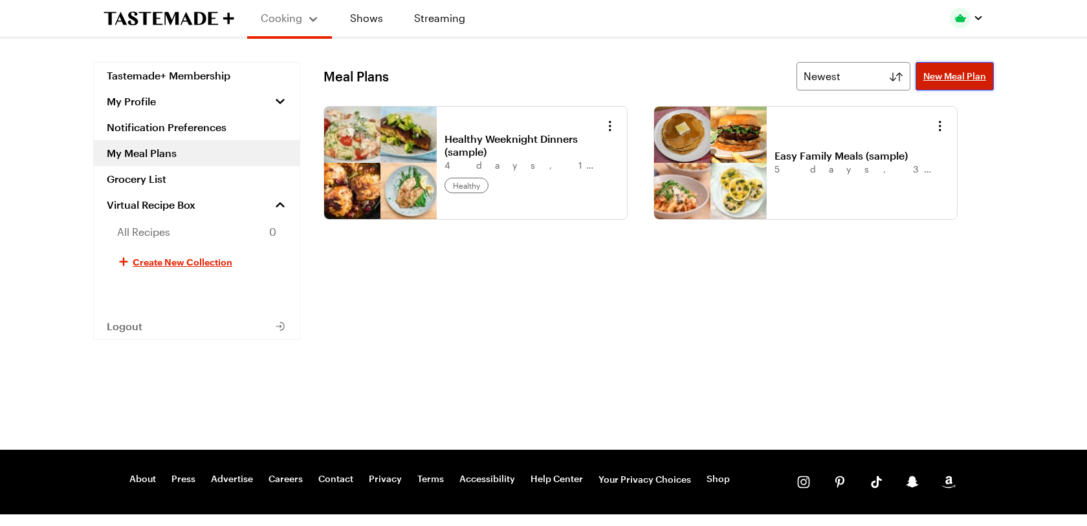
click at [973, 80] on span "New Meal Plan" at bounding box center [954, 76] width 63 height 13
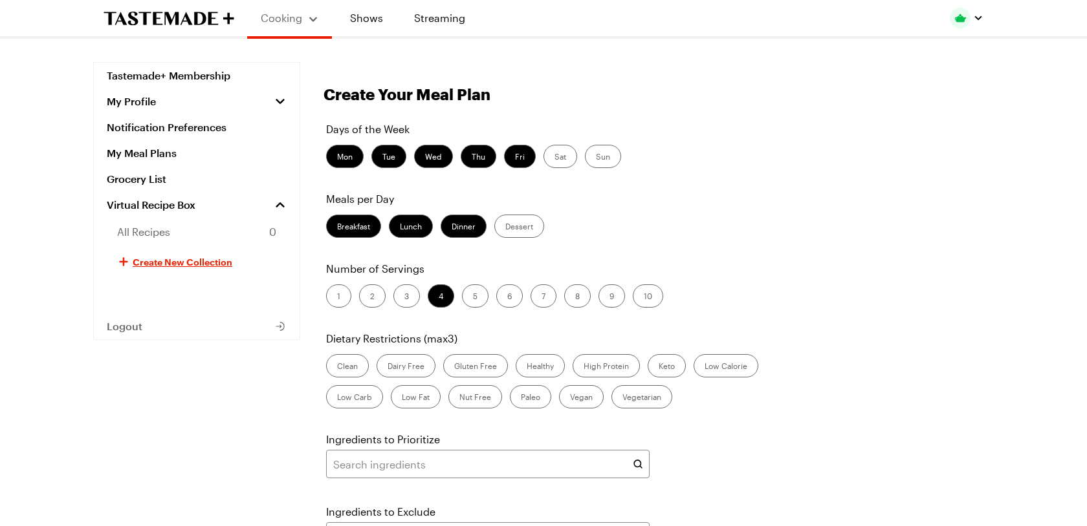
click at [162, 14] on icon "To Tastemade Home Page" at bounding box center [168, 18] width 131 height 15
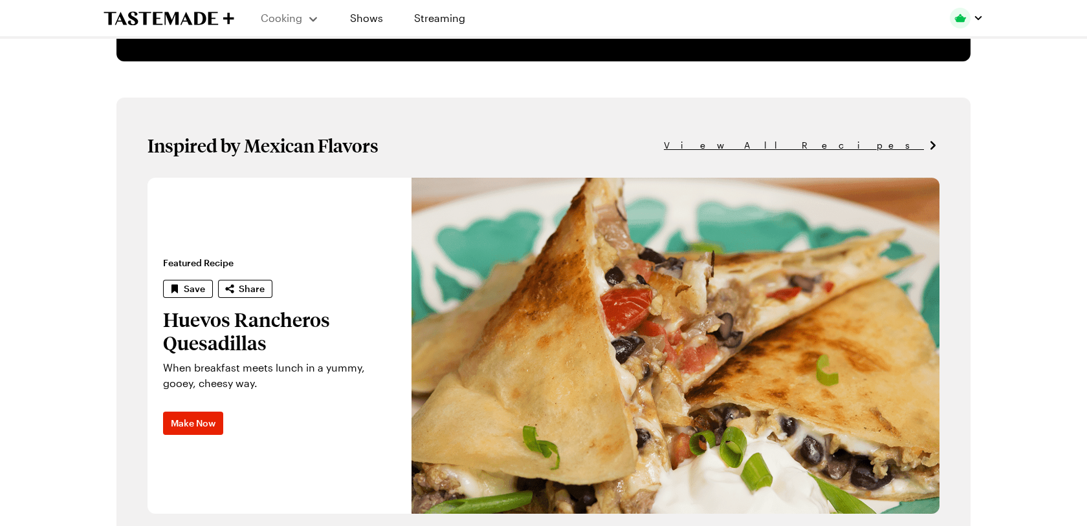
scroll to position [717, 0]
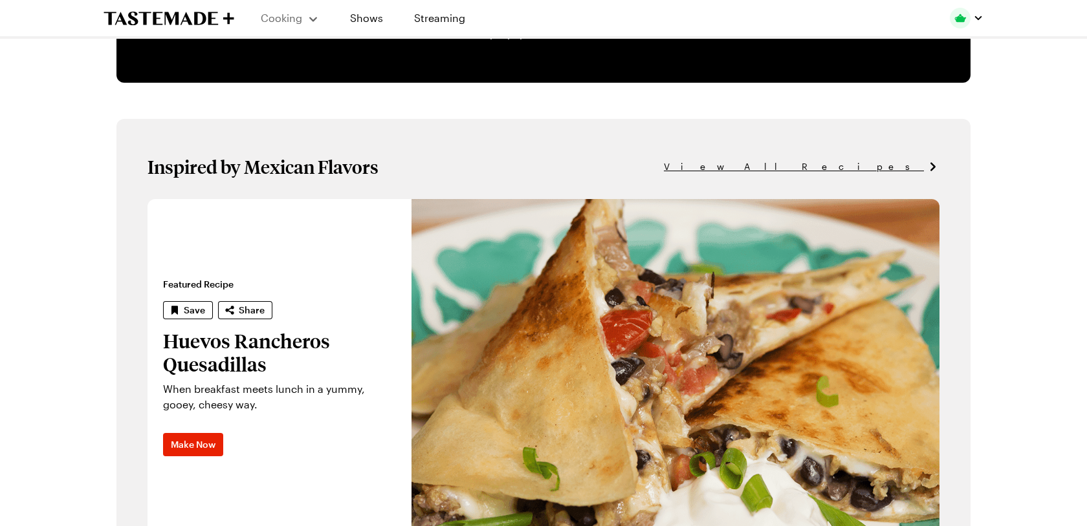
click at [870, 168] on span "View All Recipes" at bounding box center [794, 167] width 260 height 14
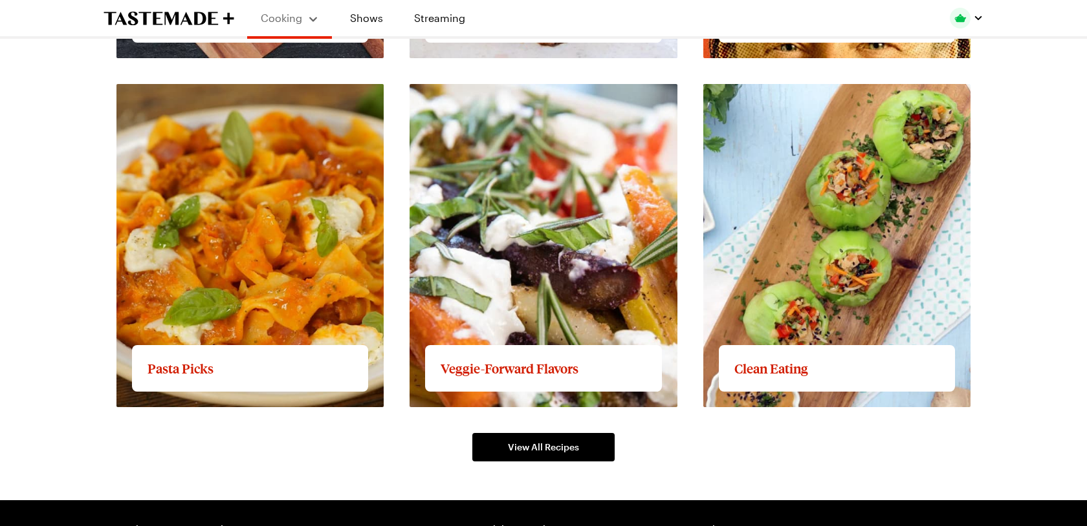
scroll to position [1997, 0]
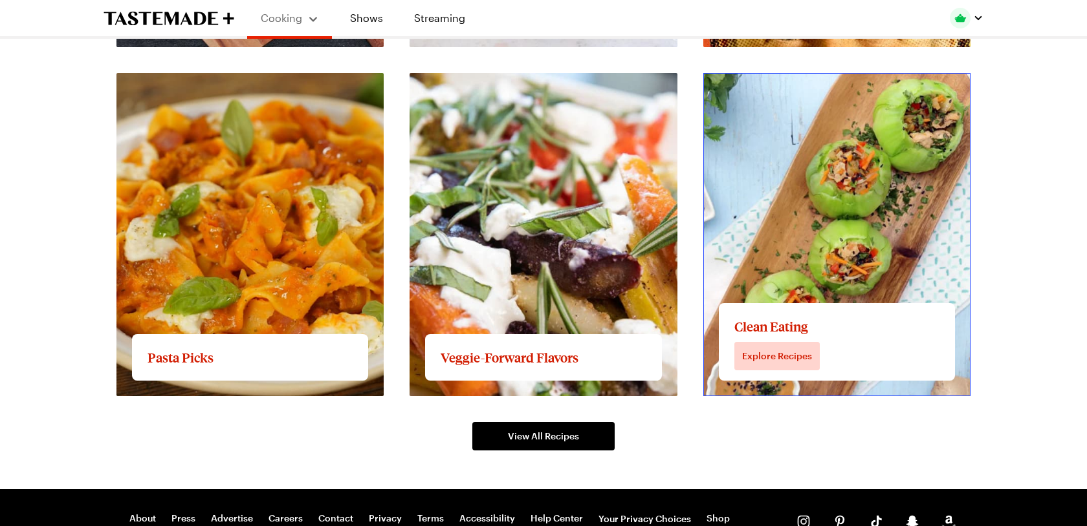
click at [768, 87] on link "View full content for Clean Eating" at bounding box center [785, 80] width 164 height 12
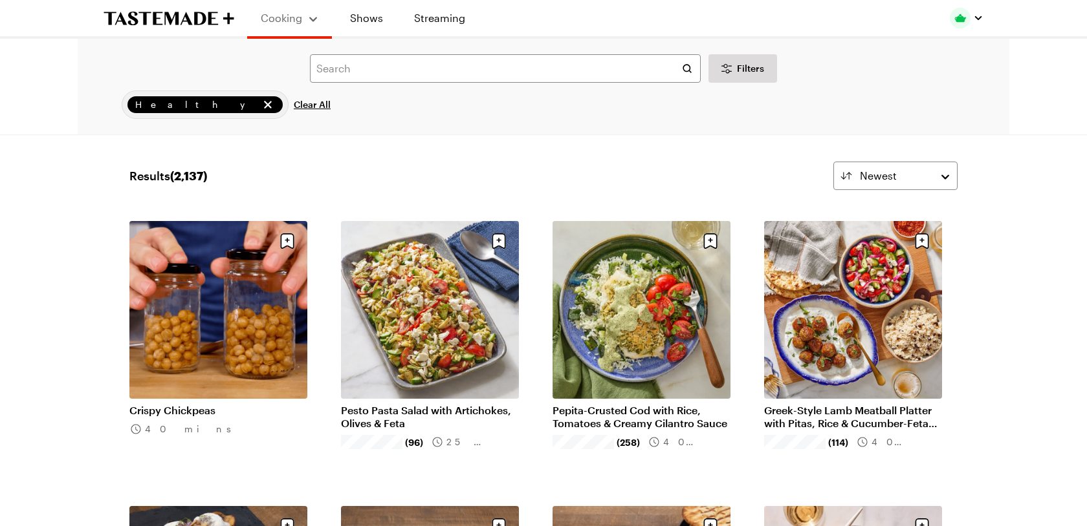
scroll to position [10, 0]
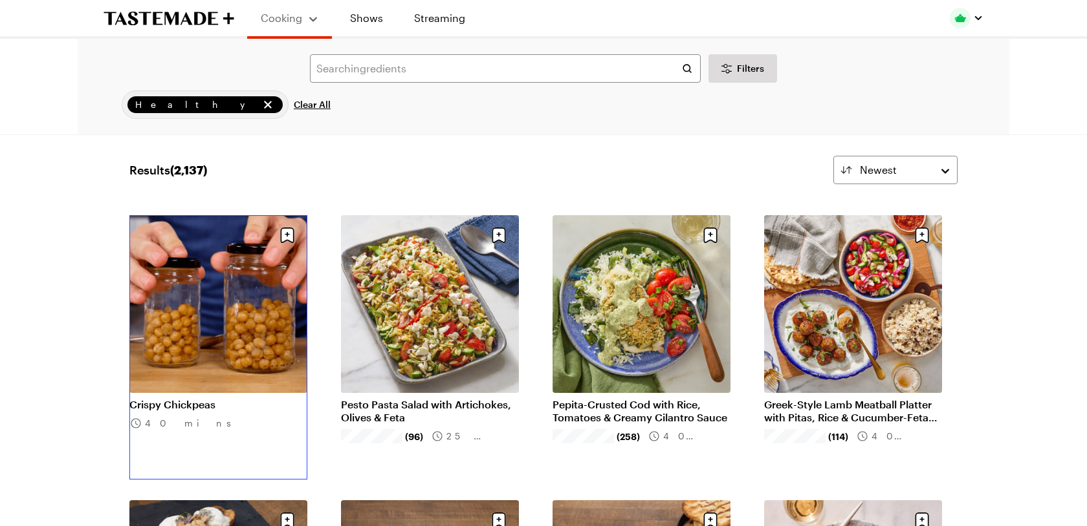
click at [188, 406] on link "Crispy Chickpeas" at bounding box center [218, 404] width 178 height 13
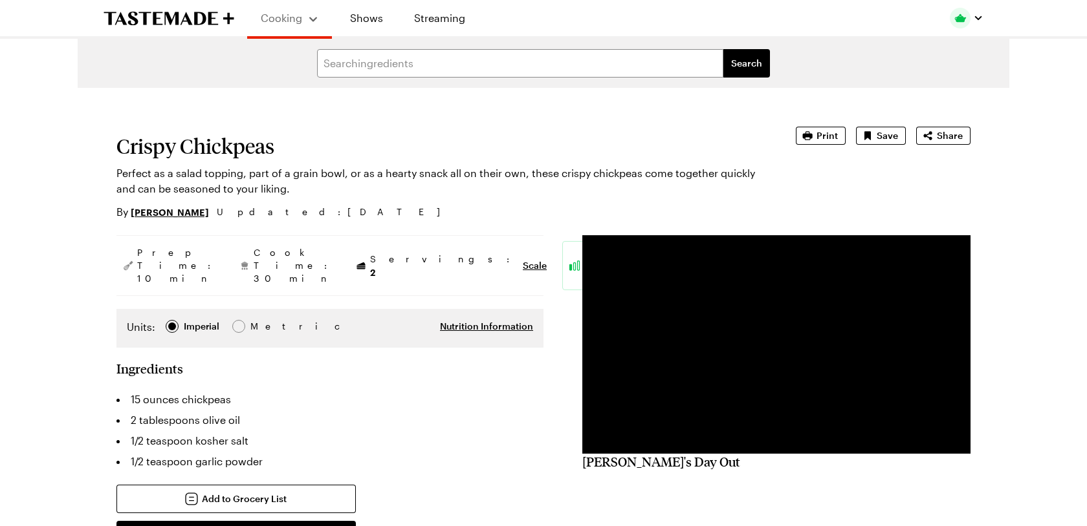
click at [232, 320] on span "Metric Metric" at bounding box center [254, 327] width 45 height 14
click at [180, 320] on span "Imperial Imperial" at bounding box center [193, 327] width 54 height 14
type textarea "x"
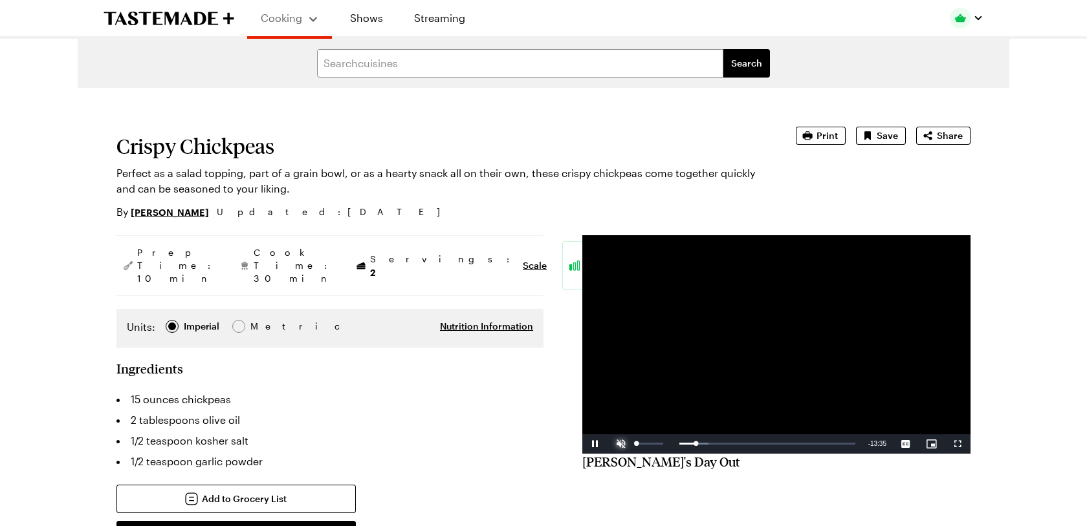
click at [624, 444] on span "Video Player" at bounding box center [621, 444] width 26 height 0
